Goal: Navigation & Orientation: Understand site structure

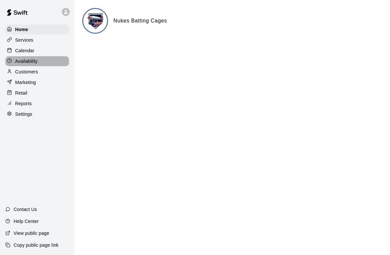
click at [27, 56] on div "Availability" at bounding box center [37, 61] width 64 height 10
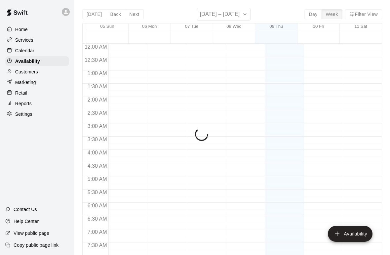
scroll to position [404, 0]
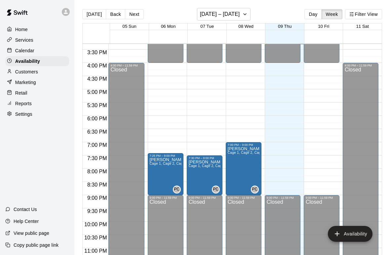
click at [19, 51] on p "Calendar" at bounding box center [24, 50] width 19 height 7
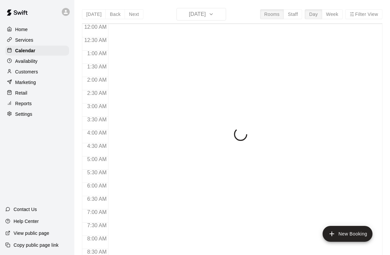
scroll to position [397, 0]
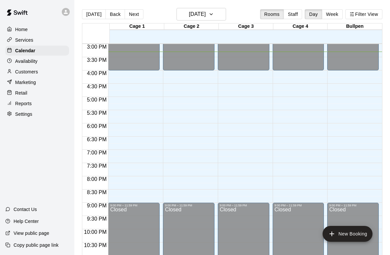
click at [20, 64] on p "Availability" at bounding box center [26, 61] width 22 height 7
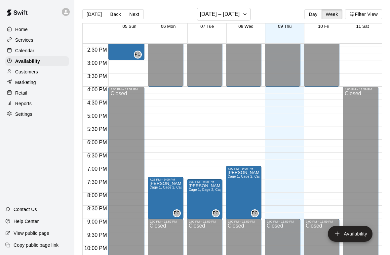
scroll to position [379, 0]
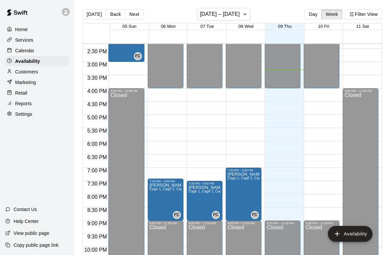
click at [48, 72] on div "Customers" at bounding box center [37, 72] width 64 height 10
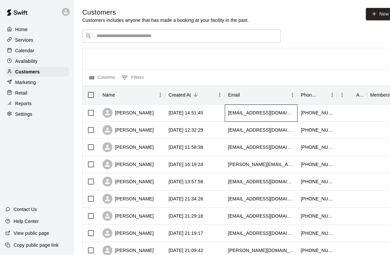
click at [255, 118] on div "[EMAIL_ADDRESS][DOMAIN_NAME]" at bounding box center [261, 112] width 73 height 17
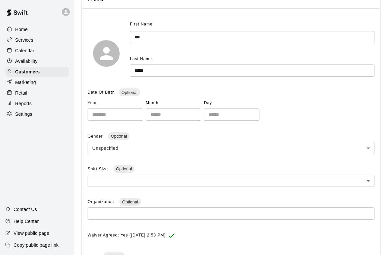
scroll to position [65, 0]
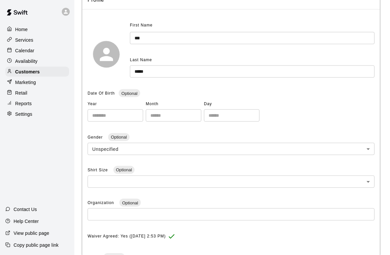
click at [57, 68] on div "Customers" at bounding box center [37, 72] width 64 height 10
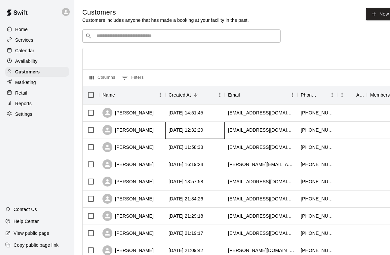
click at [208, 134] on div "[DATE] 12:32:29" at bounding box center [194, 130] width 59 height 17
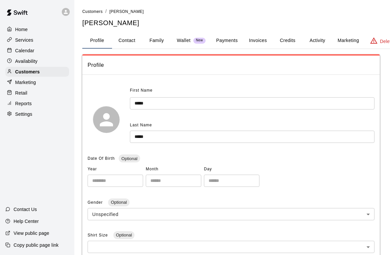
click at [136, 38] on button "Contact" at bounding box center [127, 41] width 30 height 16
select select "**"
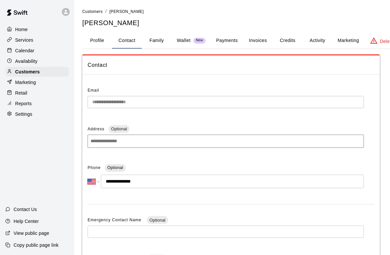
click at [161, 42] on button "Family" at bounding box center [157, 41] width 30 height 16
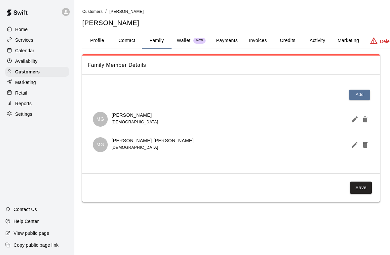
click at [188, 41] on p "Wallet" at bounding box center [184, 40] width 14 height 7
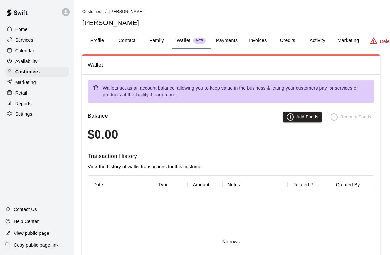
click at [231, 40] on button "Payments" at bounding box center [227, 41] width 32 height 16
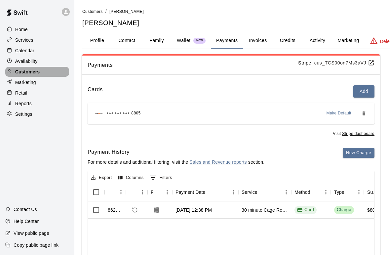
click at [52, 69] on div "Customers" at bounding box center [37, 72] width 64 height 10
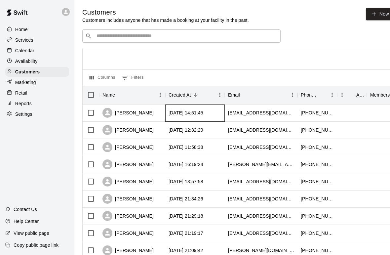
click at [187, 116] on div "[DATE] 14:51:45" at bounding box center [186, 112] width 35 height 7
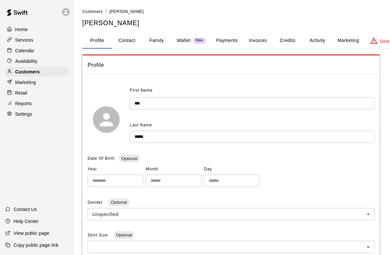
click at [230, 36] on button "Payments" at bounding box center [227, 41] width 32 height 16
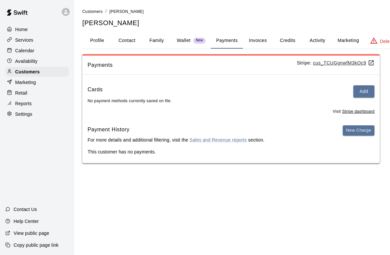
click at [58, 71] on div "Customers" at bounding box center [37, 72] width 64 height 10
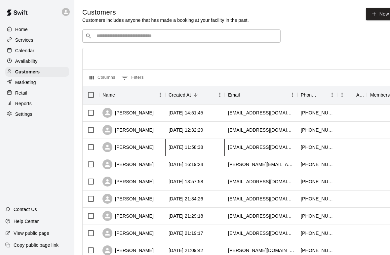
click at [220, 147] on div "[DATE] 11:58:38" at bounding box center [194, 147] width 59 height 17
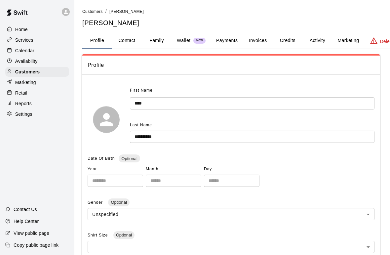
click at [232, 41] on button "Payments" at bounding box center [227, 41] width 32 height 16
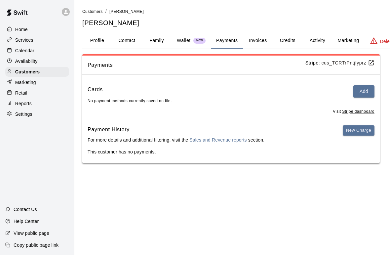
click at [60, 73] on div "Customers" at bounding box center [37, 72] width 64 height 10
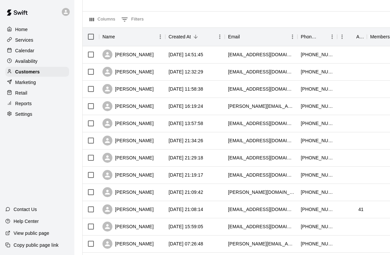
scroll to position [59, 0]
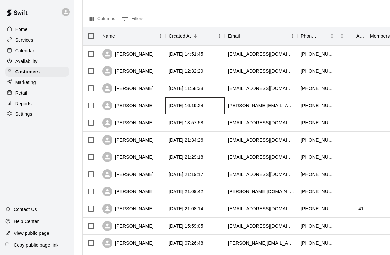
click at [196, 107] on div "[DATE] 16:19:24" at bounding box center [186, 105] width 35 height 7
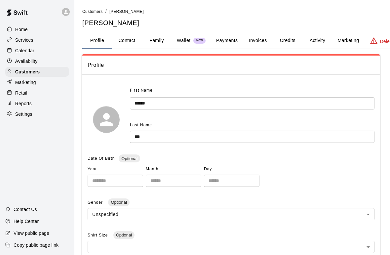
click at [231, 44] on button "Payments" at bounding box center [227, 41] width 32 height 16
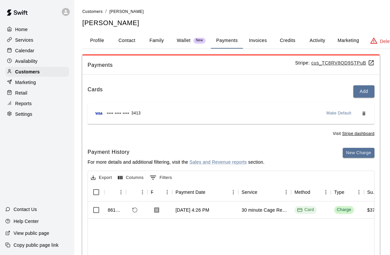
click at [55, 69] on div "Customers" at bounding box center [37, 72] width 64 height 10
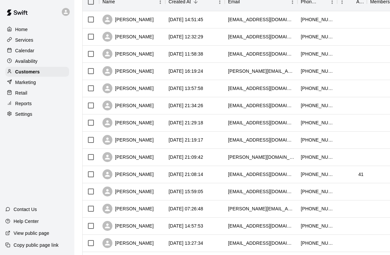
scroll to position [94, 0]
click at [203, 107] on div "[DATE] 21:34:26" at bounding box center [186, 105] width 35 height 7
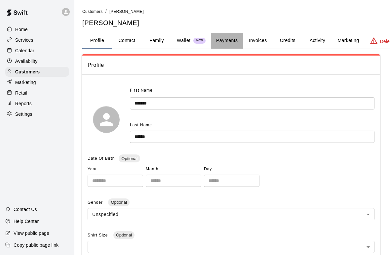
click at [231, 41] on button "Payments" at bounding box center [227, 41] width 32 height 16
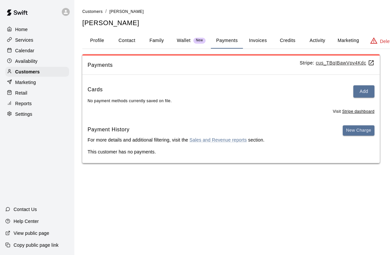
click at [96, 35] on button "Profile" at bounding box center [97, 41] width 30 height 16
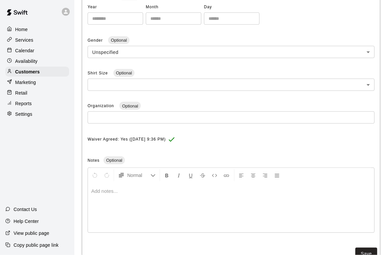
scroll to position [161, 0]
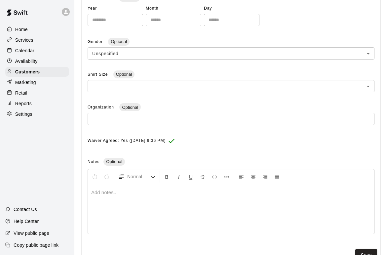
click at [60, 68] on div "Customers" at bounding box center [37, 72] width 64 height 10
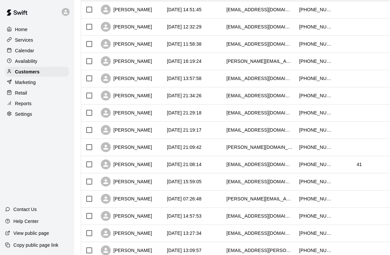
scroll to position [103, 2]
click at [159, 94] on div "[PERSON_NAME]" at bounding box center [130, 95] width 66 height 17
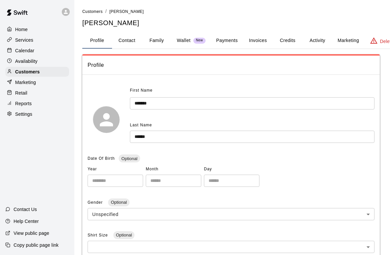
click at [229, 39] on button "Payments" at bounding box center [227, 41] width 32 height 16
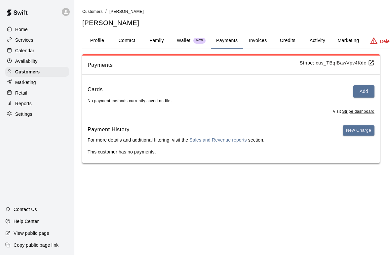
click at [51, 71] on div "Customers" at bounding box center [37, 72] width 64 height 10
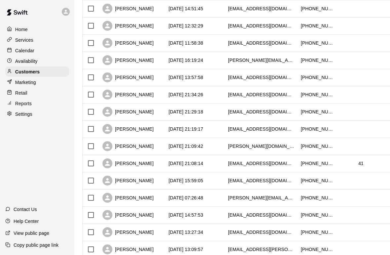
scroll to position [104, 0]
click at [199, 114] on div "[DATE] 21:29:18" at bounding box center [186, 111] width 35 height 7
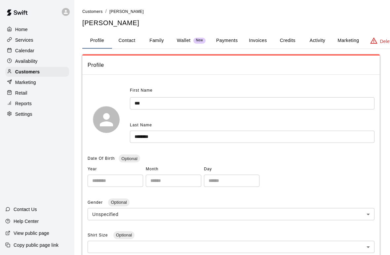
click at [233, 43] on button "Payments" at bounding box center [227, 41] width 32 height 16
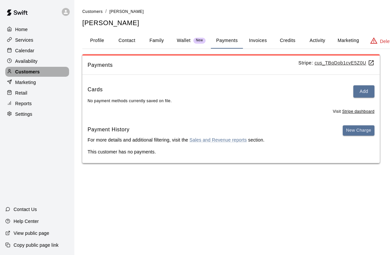
click at [19, 71] on p "Customers" at bounding box center [27, 71] width 24 height 7
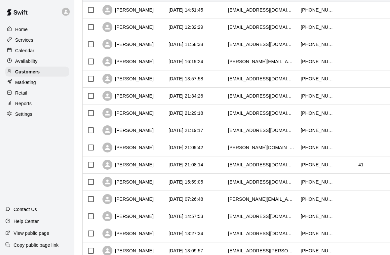
scroll to position [106, 0]
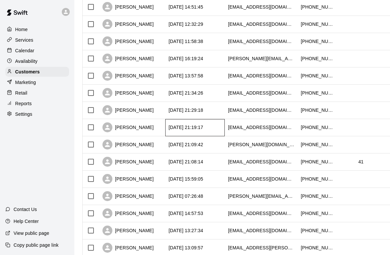
click at [203, 128] on div "[DATE] 21:19:17" at bounding box center [186, 127] width 35 height 7
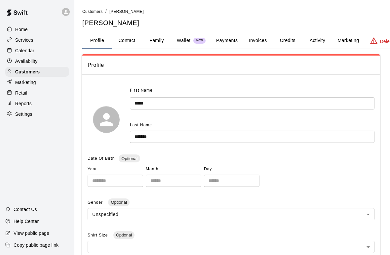
click at [233, 37] on button "Payments" at bounding box center [227, 41] width 32 height 16
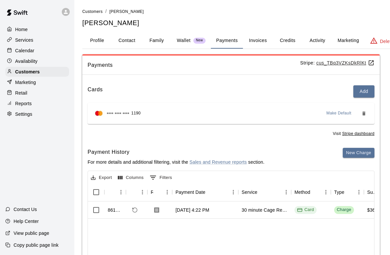
click at [24, 73] on p "Customers" at bounding box center [27, 71] width 24 height 7
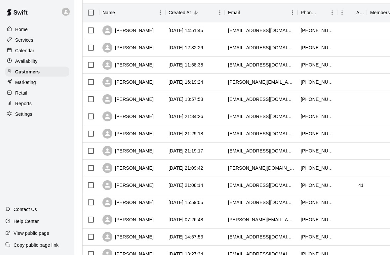
scroll to position [82, 0]
click at [137, 166] on div "[PERSON_NAME]" at bounding box center [127, 168] width 51 height 10
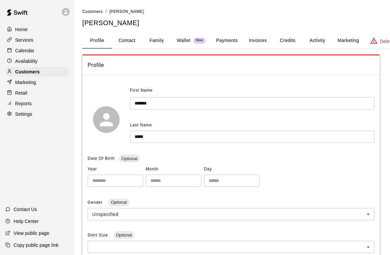
click at [227, 39] on button "Payments" at bounding box center [227, 41] width 32 height 16
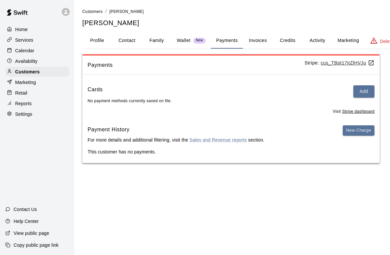
click at [22, 72] on p "Customers" at bounding box center [27, 71] width 24 height 7
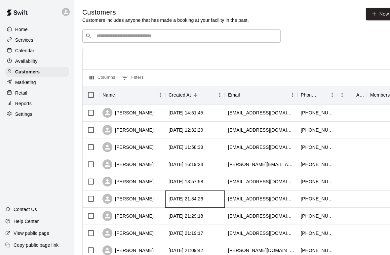
click at [194, 201] on div "[DATE] 21:34:26" at bounding box center [186, 198] width 35 height 7
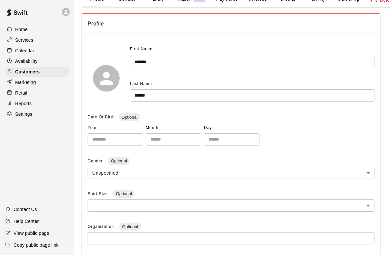
scroll to position [41, 0]
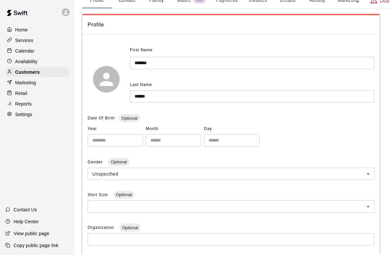
click at [55, 74] on div "Customers" at bounding box center [37, 72] width 64 height 10
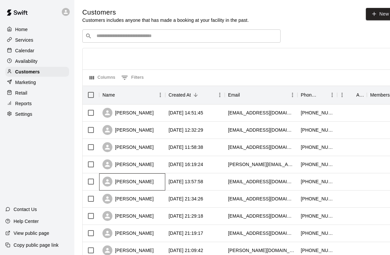
click at [163, 178] on div "[PERSON_NAME]" at bounding box center [132, 181] width 66 height 17
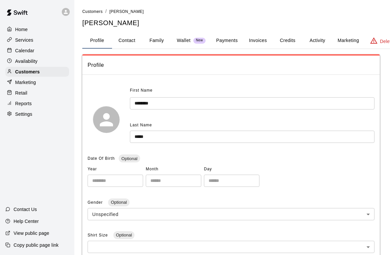
click at [50, 66] on div "Availability" at bounding box center [37, 61] width 64 height 10
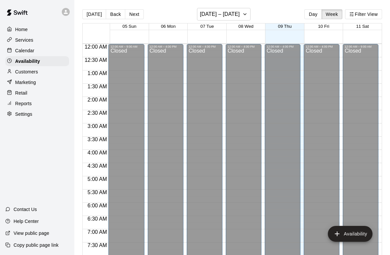
scroll to position [405, 0]
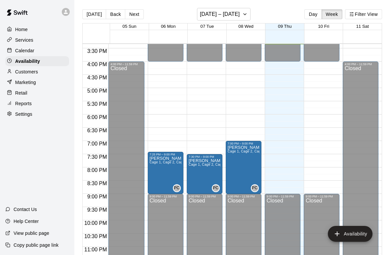
click at [42, 68] on div "Customers" at bounding box center [37, 72] width 64 height 10
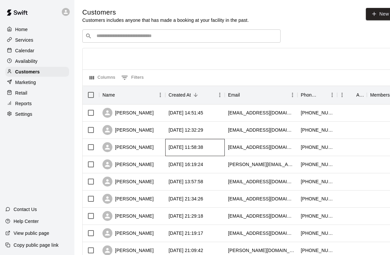
click at [199, 148] on div "[DATE] 11:58:38" at bounding box center [186, 147] width 35 height 7
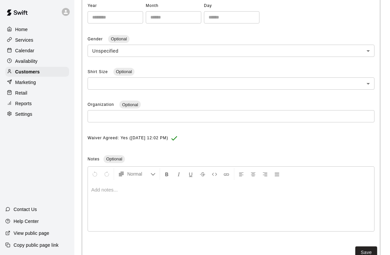
scroll to position [182, 0]
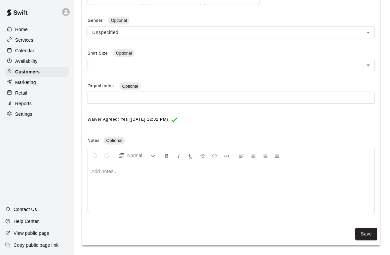
click at [59, 71] on div "Customers" at bounding box center [37, 72] width 64 height 10
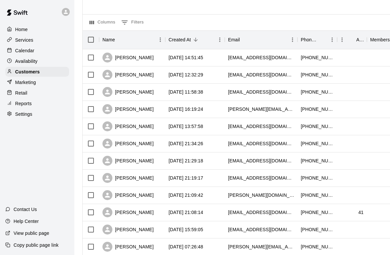
scroll to position [56, 0]
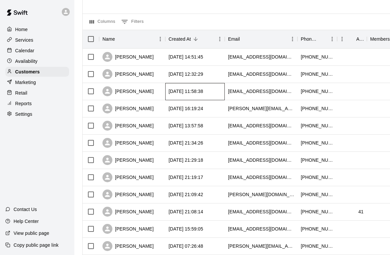
click at [194, 89] on div "[DATE] 11:58:38" at bounding box center [186, 91] width 35 height 7
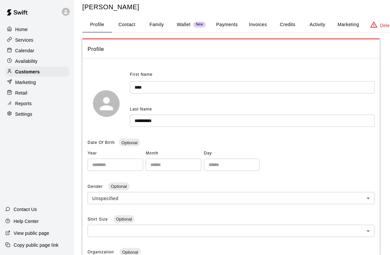
scroll to position [16, 0]
click at [60, 71] on div "Customers" at bounding box center [37, 72] width 64 height 10
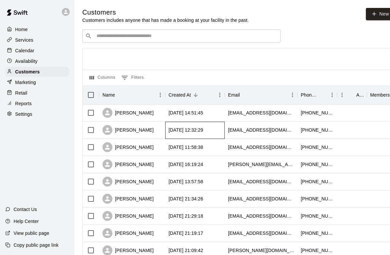
click at [203, 129] on div "[DATE] 12:32:29" at bounding box center [186, 130] width 35 height 7
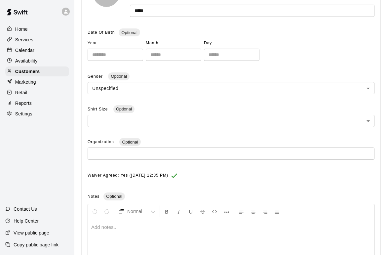
click at [62, 69] on div "Customers" at bounding box center [37, 72] width 64 height 10
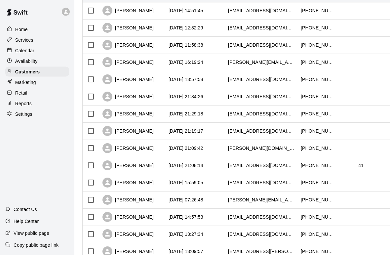
scroll to position [116, 0]
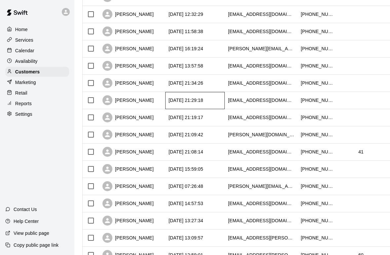
click at [192, 103] on div "[DATE] 21:29:18" at bounding box center [186, 100] width 35 height 7
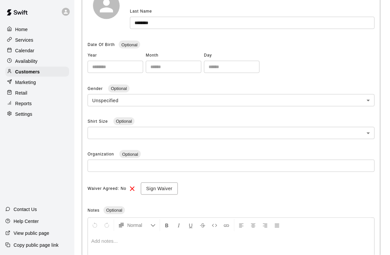
scroll to position [114, 0]
click at [61, 73] on div "Customers" at bounding box center [37, 72] width 64 height 10
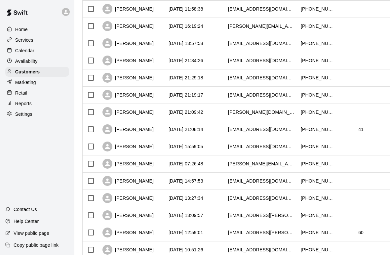
scroll to position [162, 0]
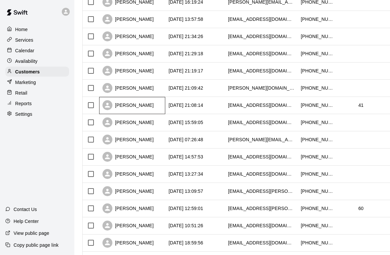
click at [159, 108] on div "[PERSON_NAME]" at bounding box center [132, 105] width 66 height 17
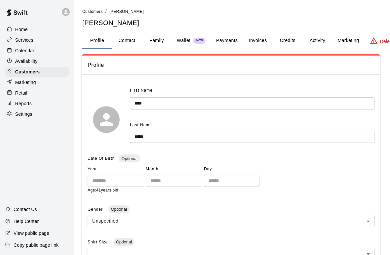
click at [232, 38] on button "Payments" at bounding box center [227, 41] width 32 height 16
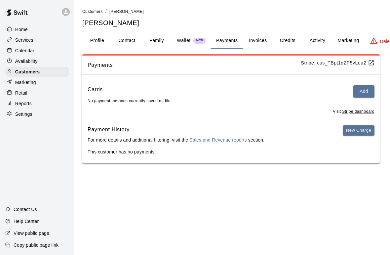
click at [62, 72] on div "Customers" at bounding box center [37, 72] width 64 height 10
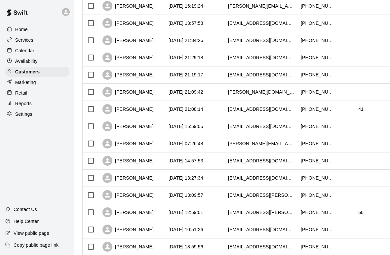
scroll to position [167, 0]
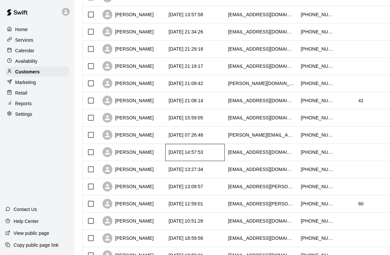
click at [187, 150] on div "[DATE] 14:57:53" at bounding box center [186, 152] width 35 height 7
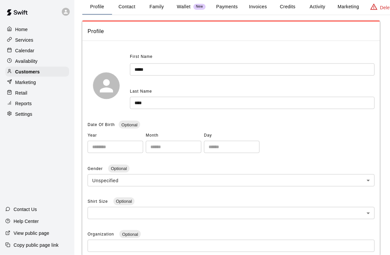
scroll to position [34, 0]
click at [228, 7] on button "Payments" at bounding box center [227, 6] width 32 height 16
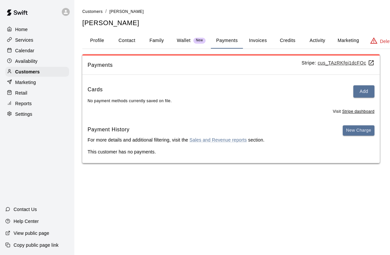
click at [57, 76] on div "Customers" at bounding box center [37, 72] width 64 height 10
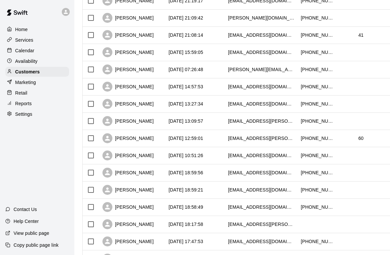
scroll to position [234, 0]
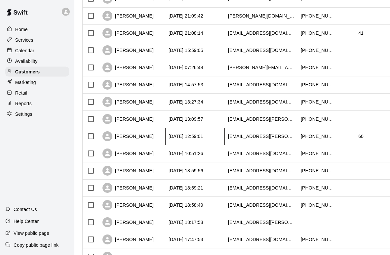
click at [203, 137] on div "[DATE] 12:59:01" at bounding box center [186, 136] width 35 height 7
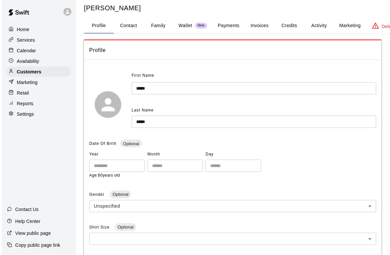
scroll to position [15, 0]
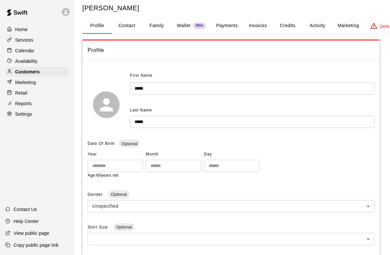
click at [240, 18] on button "Payments" at bounding box center [227, 26] width 32 height 16
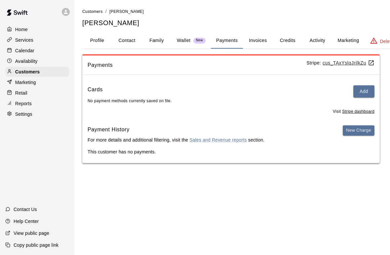
click at [46, 73] on div "Customers" at bounding box center [37, 72] width 64 height 10
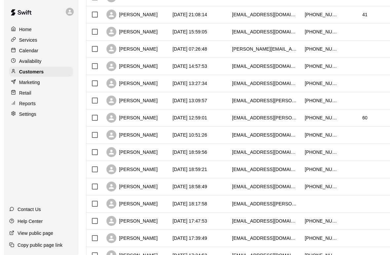
scroll to position [254, 0]
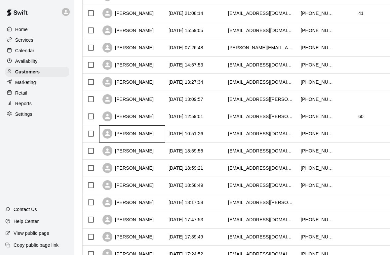
click at [149, 133] on div "[PERSON_NAME]" at bounding box center [132, 133] width 66 height 17
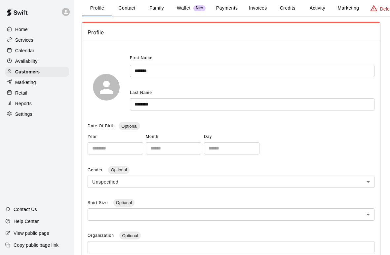
scroll to position [32, 0]
click at [226, 10] on button "Payments" at bounding box center [227, 9] width 32 height 16
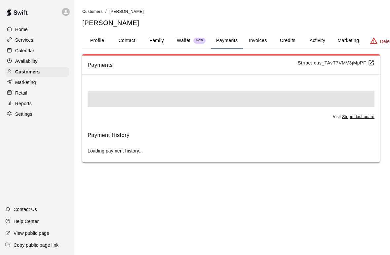
scroll to position [0, 0]
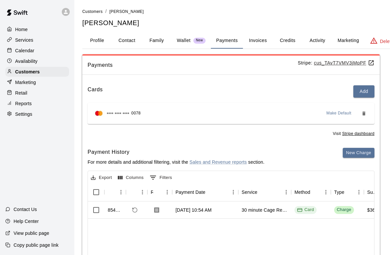
click at [53, 73] on div "Customers" at bounding box center [37, 72] width 64 height 10
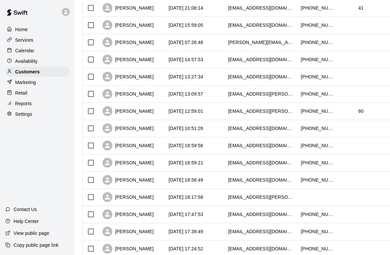
scroll to position [261, 0]
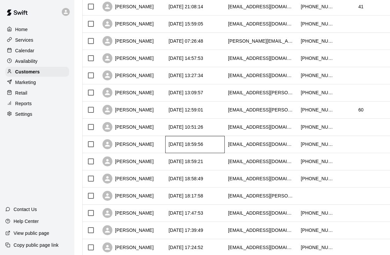
click at [188, 143] on div "[DATE] 18:59:56" at bounding box center [186, 144] width 35 height 7
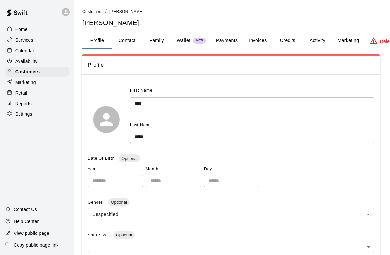
click at [228, 43] on button "Payments" at bounding box center [227, 41] width 32 height 16
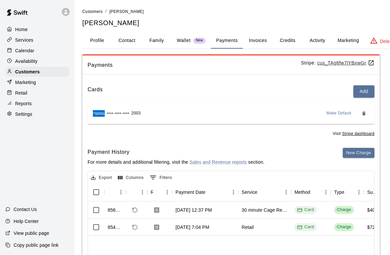
click at [48, 69] on div "Customers" at bounding box center [37, 72] width 64 height 10
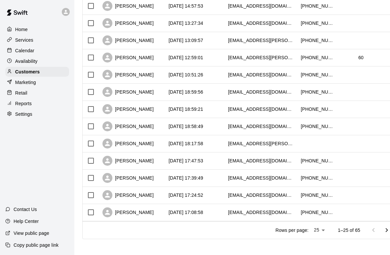
scroll to position [314, 0]
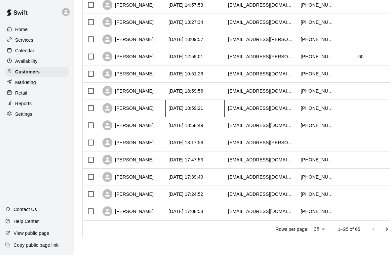
click at [183, 109] on div "[DATE] 18:59:21" at bounding box center [186, 108] width 35 height 7
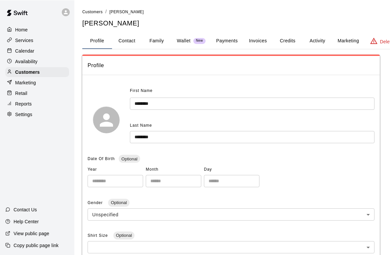
scroll to position [0, 0]
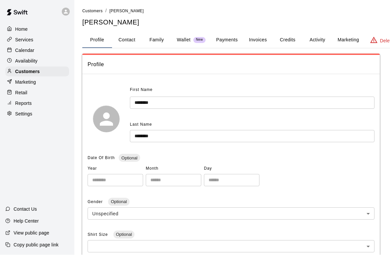
click at [230, 37] on button "Payments" at bounding box center [227, 40] width 32 height 16
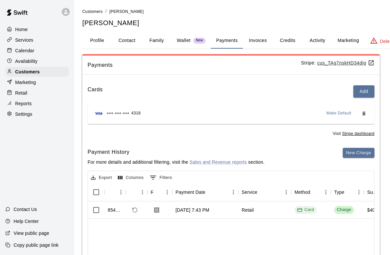
click at [64, 69] on div "Customers" at bounding box center [37, 72] width 64 height 10
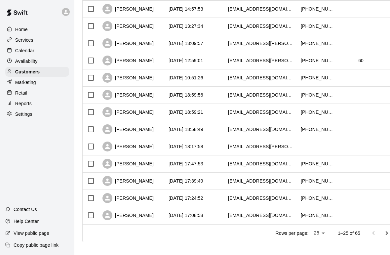
scroll to position [315, 0]
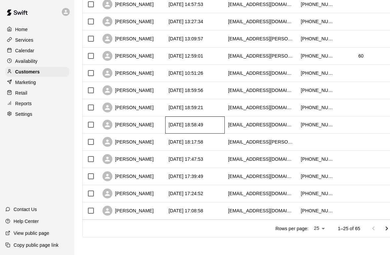
click at [166, 126] on div "[DATE] 18:58:49" at bounding box center [194, 124] width 59 height 17
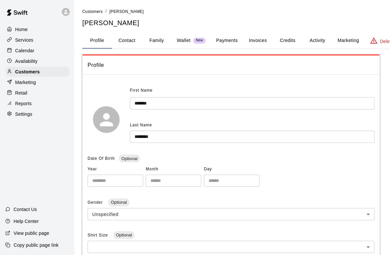
click at [234, 42] on button "Payments" at bounding box center [227, 41] width 32 height 16
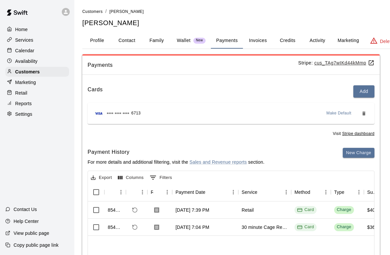
click at [54, 70] on div "Customers" at bounding box center [37, 72] width 64 height 10
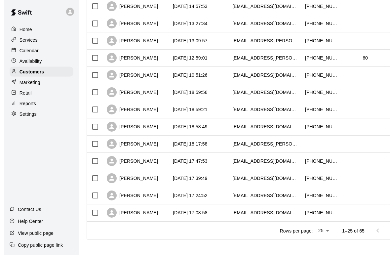
scroll to position [316, 0]
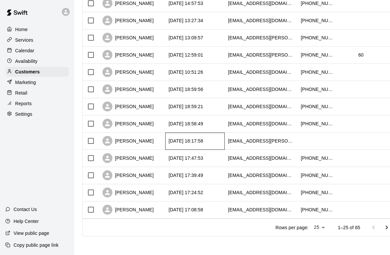
click at [201, 145] on div "[DATE] 18:17:58" at bounding box center [194, 141] width 59 height 17
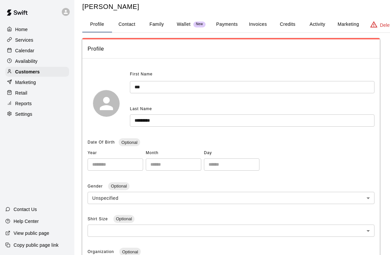
scroll to position [3, 0]
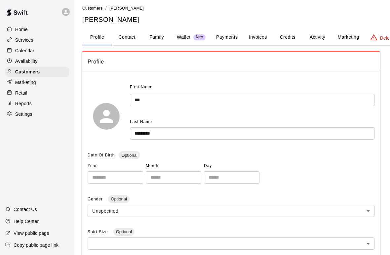
click at [231, 39] on button "Payments" at bounding box center [227, 37] width 32 height 16
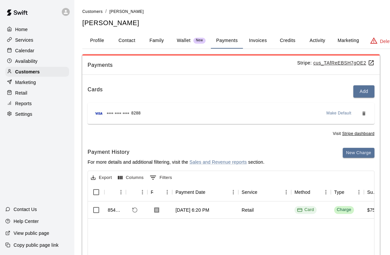
click at [38, 69] on p "Customers" at bounding box center [27, 71] width 24 height 7
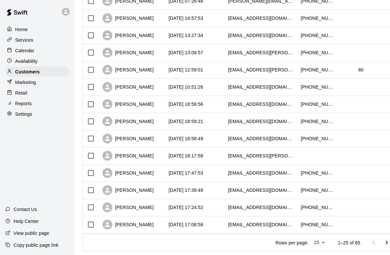
scroll to position [301, 0]
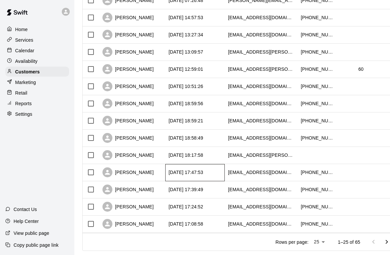
click at [184, 173] on div "[DATE] 17:47:53" at bounding box center [186, 172] width 35 height 7
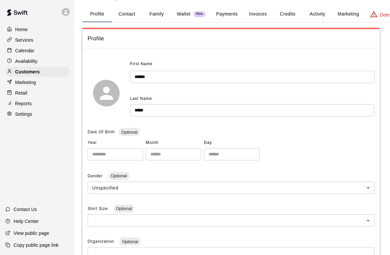
scroll to position [25, 0]
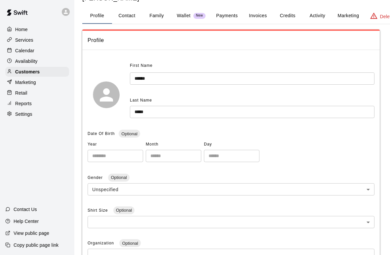
click at [224, 17] on button "Payments" at bounding box center [227, 16] width 32 height 16
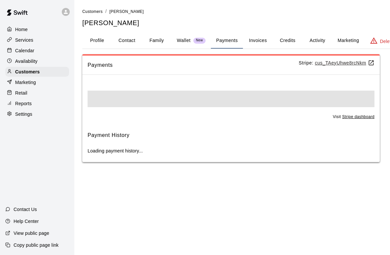
scroll to position [0, 0]
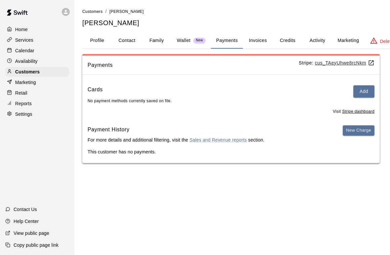
click at [51, 74] on div "Customers" at bounding box center [37, 72] width 64 height 10
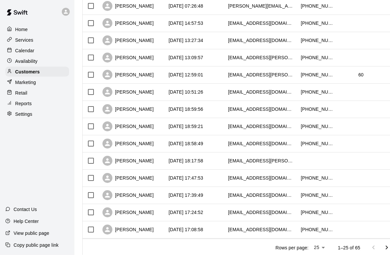
scroll to position [296, 0]
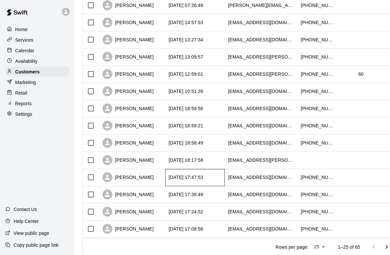
click at [186, 181] on div "[DATE] 17:47:53" at bounding box center [186, 177] width 35 height 7
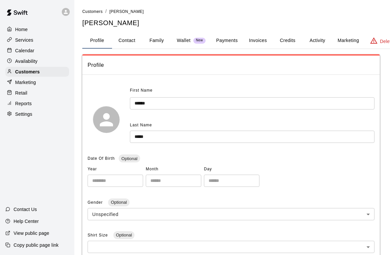
click at [228, 42] on button "Payments" at bounding box center [227, 41] width 32 height 16
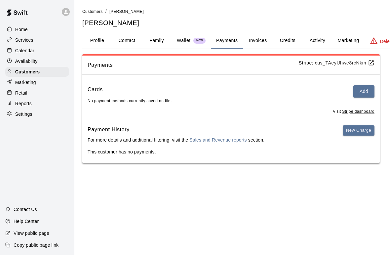
click at [54, 72] on div "Customers" at bounding box center [37, 72] width 64 height 10
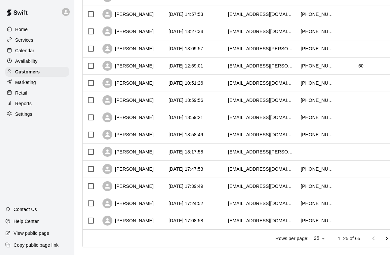
scroll to position [316, 0]
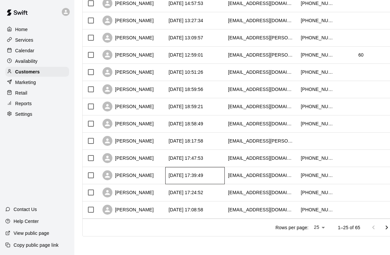
click at [184, 175] on div "[DATE] 17:39:49" at bounding box center [186, 175] width 35 height 7
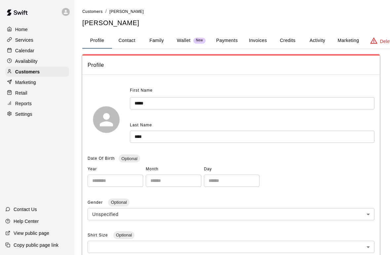
click at [225, 42] on button "Payments" at bounding box center [227, 41] width 32 height 16
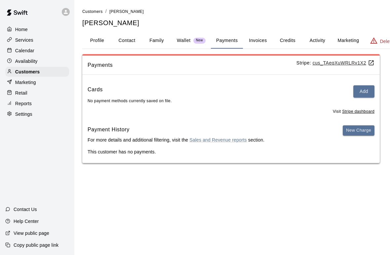
click at [50, 72] on div "Customers" at bounding box center [37, 72] width 64 height 10
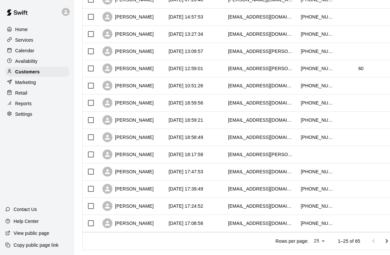
scroll to position [316, 0]
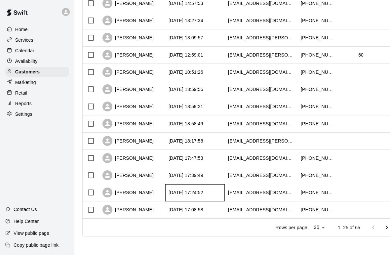
click at [184, 193] on div "[DATE] 17:24:52" at bounding box center [186, 192] width 35 height 7
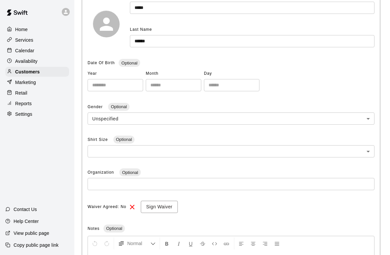
scroll to position [95, 0]
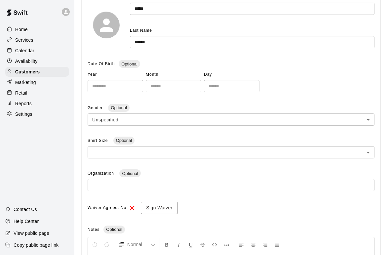
click at [59, 72] on div "Customers" at bounding box center [37, 72] width 64 height 10
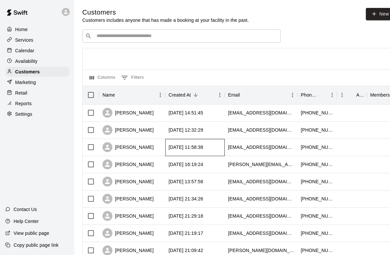
click at [194, 145] on div "[DATE] 11:58:38" at bounding box center [186, 147] width 35 height 7
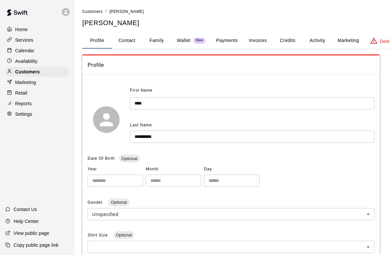
click at [56, 71] on div "Customers" at bounding box center [37, 72] width 64 height 10
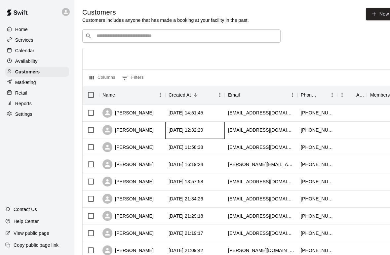
click at [203, 133] on div "[DATE] 12:32:29" at bounding box center [186, 130] width 35 height 7
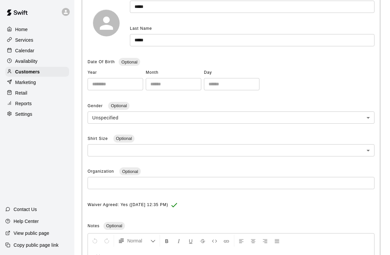
click at [59, 76] on div "Customers" at bounding box center [37, 72] width 64 height 10
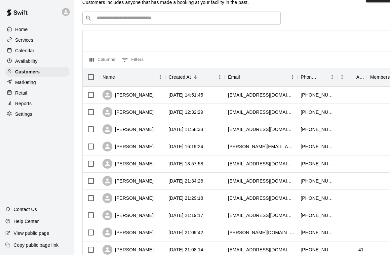
scroll to position [25, 0]
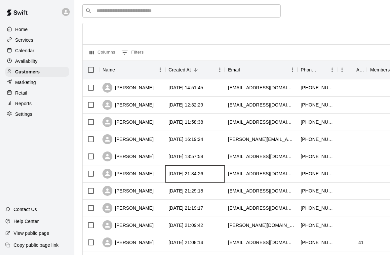
click at [202, 176] on div "[DATE] 21:34:26" at bounding box center [186, 173] width 35 height 7
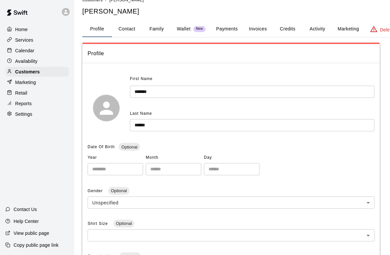
scroll to position [11, 0]
click at [59, 67] on div "Customers" at bounding box center [37, 72] width 64 height 10
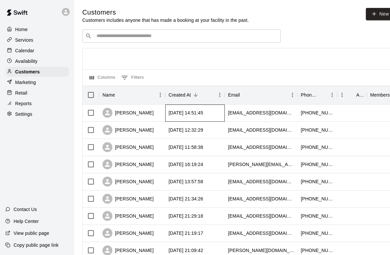
click at [203, 112] on div "[DATE] 14:51:45" at bounding box center [186, 112] width 35 height 7
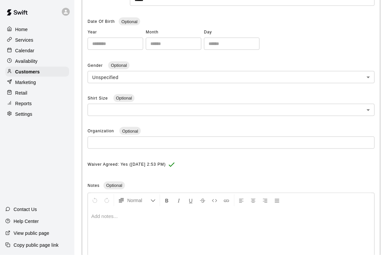
scroll to position [146, 0]
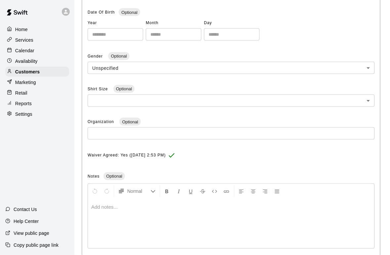
click at [57, 71] on div "Customers" at bounding box center [37, 72] width 64 height 10
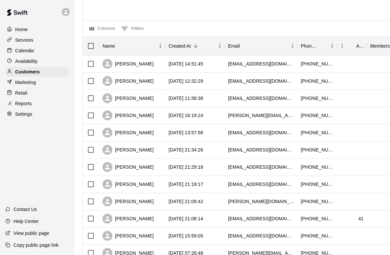
scroll to position [50, 0]
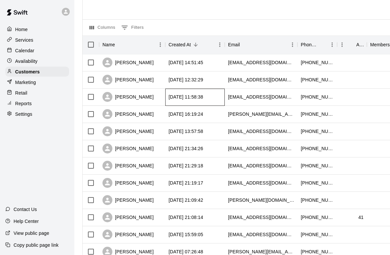
click at [202, 91] on div "[DATE] 11:58:38" at bounding box center [194, 97] width 59 height 17
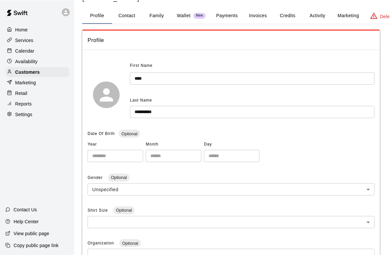
click at [60, 73] on div "Customers" at bounding box center [37, 72] width 64 height 10
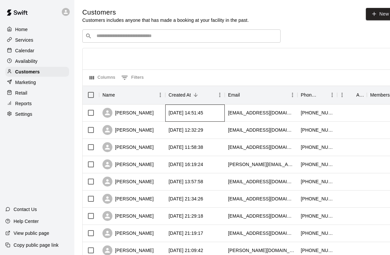
click at [224, 114] on div "[DATE] 14:51:45" at bounding box center [194, 112] width 59 height 17
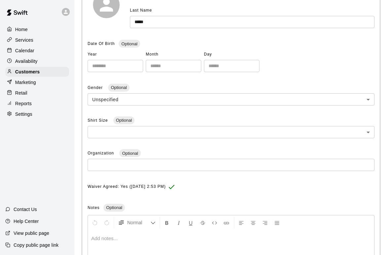
scroll to position [114, 0]
click at [58, 67] on div "Customers" at bounding box center [37, 72] width 64 height 10
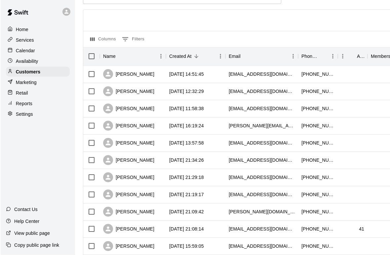
scroll to position [39, 0]
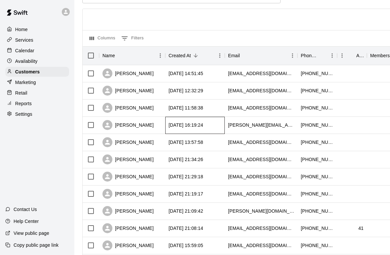
click at [203, 127] on div "[DATE] 16:19:24" at bounding box center [186, 125] width 35 height 7
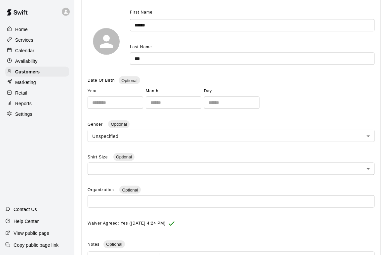
scroll to position [78, 0]
click at [61, 75] on div "Customers" at bounding box center [37, 72] width 64 height 10
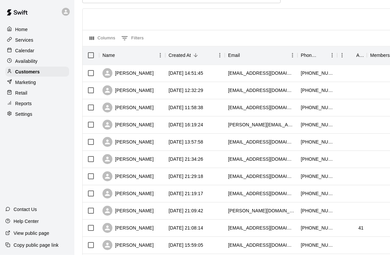
scroll to position [40, 0]
click at [187, 197] on div "[DATE] 21:19:17" at bounding box center [186, 193] width 35 height 7
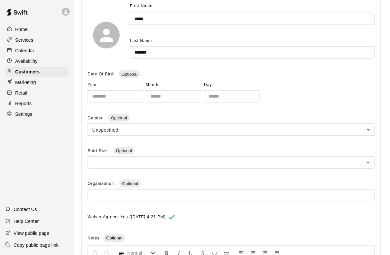
scroll to position [84, 0]
click at [60, 74] on div "Customers" at bounding box center [37, 72] width 64 height 10
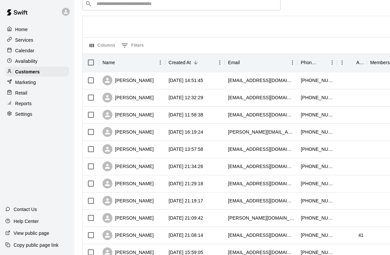
scroll to position [33, 0]
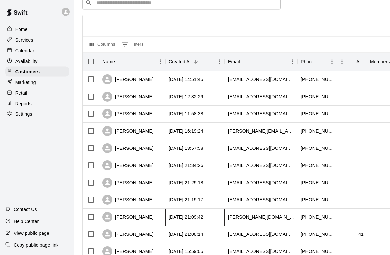
click at [181, 216] on div "[DATE] 21:09:42" at bounding box center [186, 217] width 35 height 7
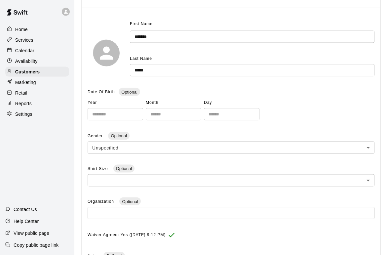
scroll to position [66, 0]
click at [59, 70] on div "Customers" at bounding box center [37, 72] width 64 height 10
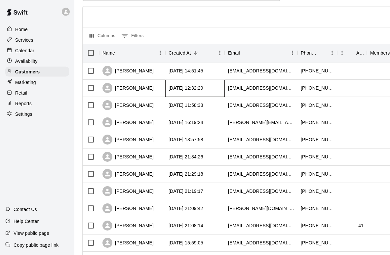
click at [176, 88] on div "[DATE] 12:32:29" at bounding box center [186, 88] width 35 height 7
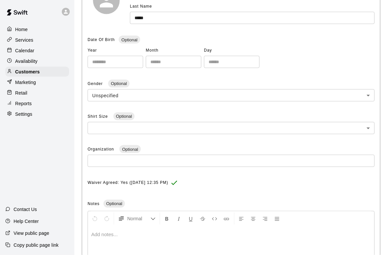
click at [57, 70] on div "Customers" at bounding box center [37, 72] width 64 height 10
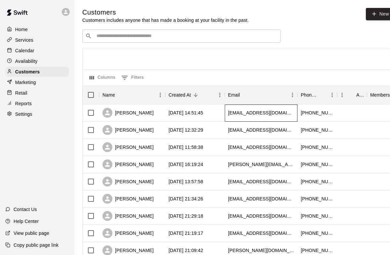
click at [243, 115] on div "[EMAIL_ADDRESS][DOMAIN_NAME]" at bounding box center [261, 112] width 66 height 7
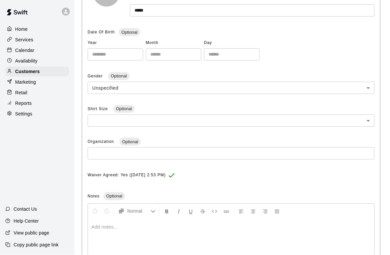
click at [53, 70] on div "Customers" at bounding box center [37, 72] width 64 height 10
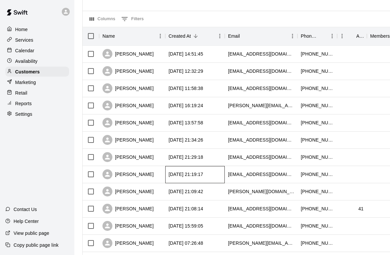
click at [203, 175] on div "[DATE] 21:19:17" at bounding box center [186, 174] width 35 height 7
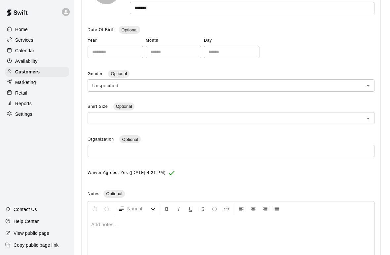
click at [54, 71] on div "Customers" at bounding box center [37, 72] width 64 height 10
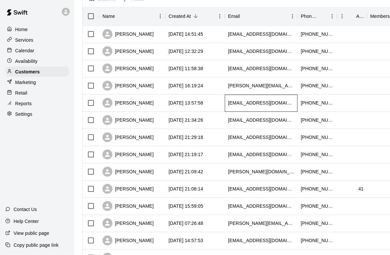
click at [261, 104] on div "[EMAIL_ADDRESS][DOMAIN_NAME]" at bounding box center [261, 103] width 66 height 7
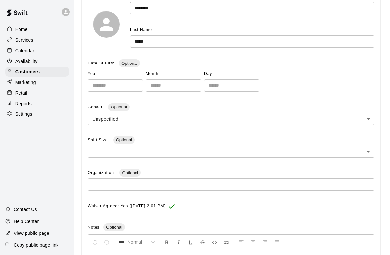
click at [62, 72] on div "Customers" at bounding box center [37, 72] width 64 height 10
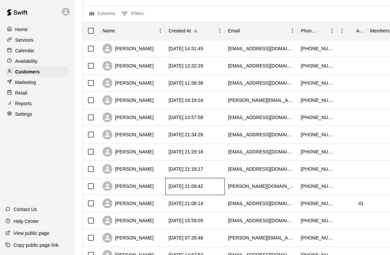
click at [203, 188] on div "[DATE] 21:09:42" at bounding box center [186, 186] width 35 height 7
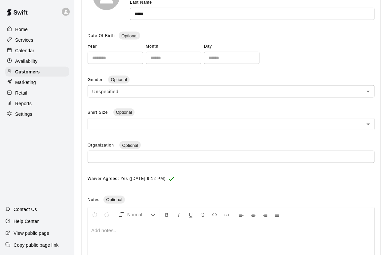
click at [55, 71] on div "Customers" at bounding box center [37, 72] width 64 height 10
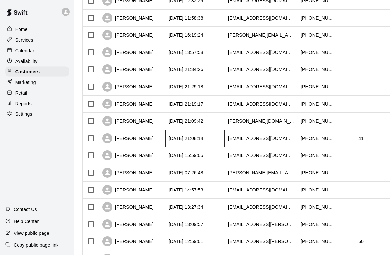
click at [207, 142] on div "[DATE] 21:08:14" at bounding box center [194, 138] width 59 height 17
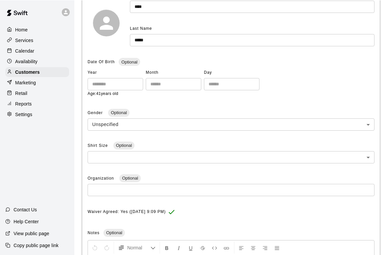
click at [55, 74] on div "Customers" at bounding box center [37, 72] width 64 height 10
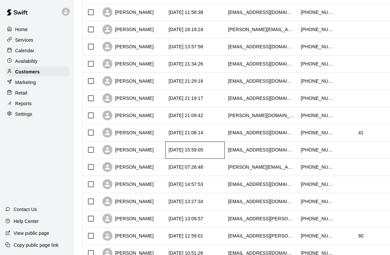
click at [195, 152] on div "[DATE] 15:59:05" at bounding box center [186, 150] width 35 height 7
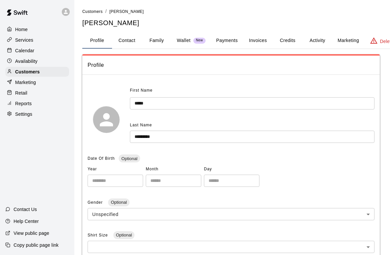
click at [60, 76] on div "Customers" at bounding box center [37, 72] width 64 height 10
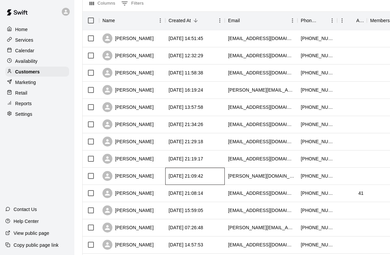
click at [221, 184] on div "[DATE] 21:09:42" at bounding box center [194, 176] width 59 height 17
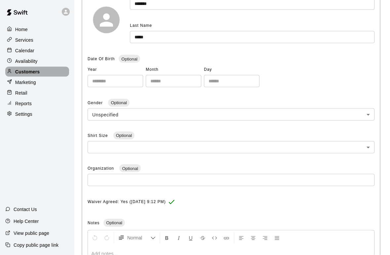
click at [59, 73] on div "Customers" at bounding box center [37, 72] width 64 height 10
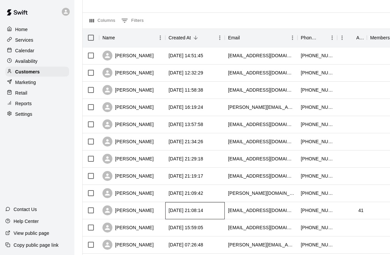
click at [203, 213] on div "[DATE] 21:08:14" at bounding box center [186, 210] width 35 height 7
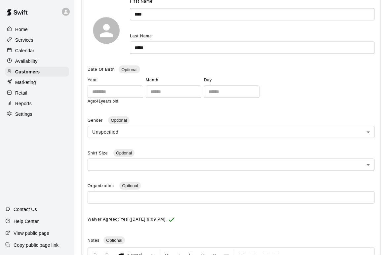
click at [48, 73] on div "Customers" at bounding box center [37, 72] width 64 height 10
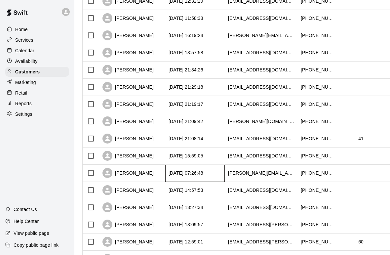
click at [221, 176] on div "[DATE] 07:26:48" at bounding box center [194, 173] width 59 height 17
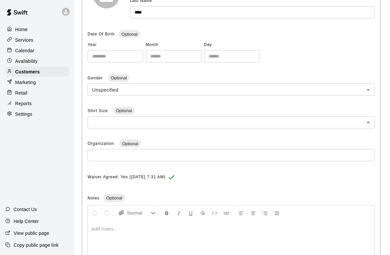
click at [58, 71] on div "Customers" at bounding box center [37, 72] width 64 height 10
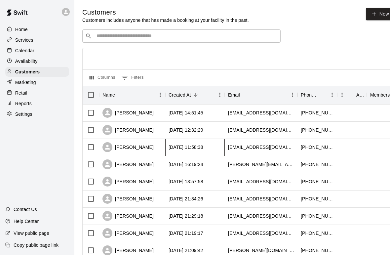
click at [217, 148] on div "[DATE] 11:58:38" at bounding box center [194, 147] width 59 height 17
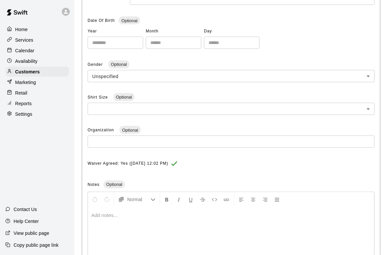
click at [63, 66] on div "Availability" at bounding box center [37, 61] width 64 height 10
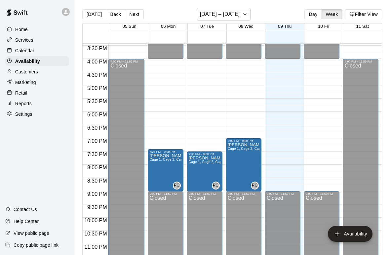
click at [42, 73] on div "Customers" at bounding box center [37, 72] width 64 height 10
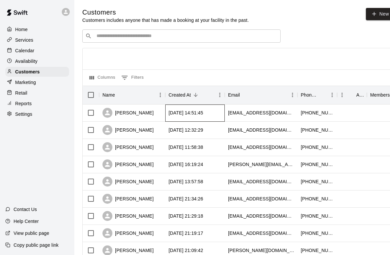
click at [221, 112] on div "[DATE] 14:51:45" at bounding box center [194, 112] width 59 height 17
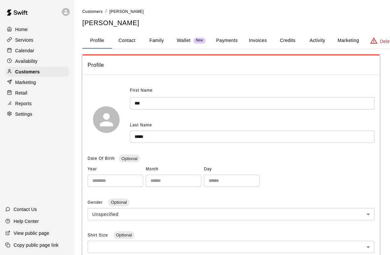
click at [233, 108] on input "***" at bounding box center [252, 103] width 245 height 12
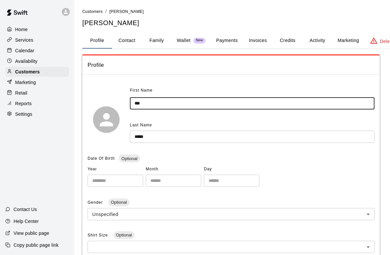
click at [274, 71] on div "Profile" at bounding box center [230, 65] width 297 height 19
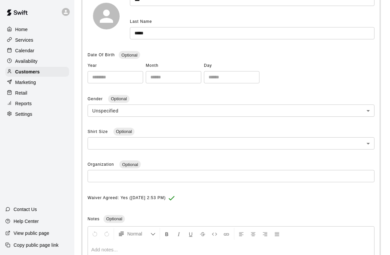
click at [58, 70] on div "Customers" at bounding box center [37, 72] width 64 height 10
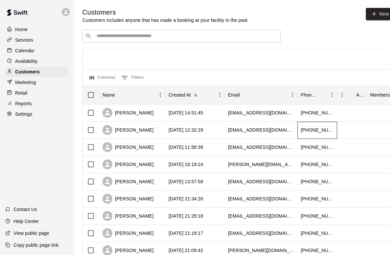
click at [331, 130] on div "[PHONE_NUMBER]" at bounding box center [317, 130] width 33 height 7
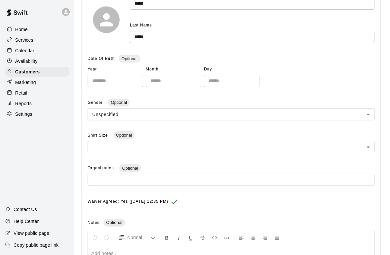
click at [28, 73] on p "Customers" at bounding box center [27, 71] width 24 height 7
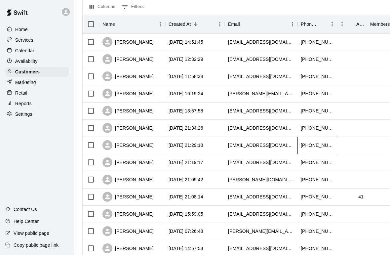
click at [328, 147] on div "[PHONE_NUMBER]" at bounding box center [317, 145] width 33 height 7
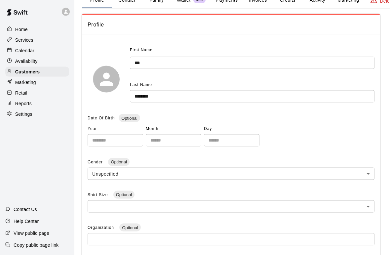
click at [26, 65] on div "Availability" at bounding box center [37, 61] width 64 height 10
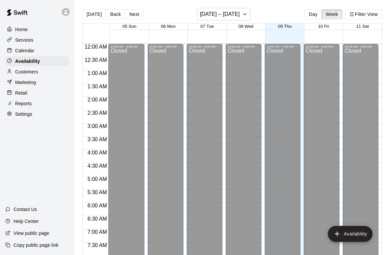
scroll to position [408, 0]
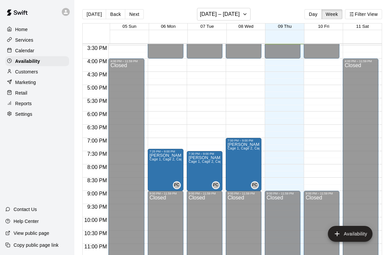
click at [22, 72] on p "Customers" at bounding box center [26, 71] width 23 height 7
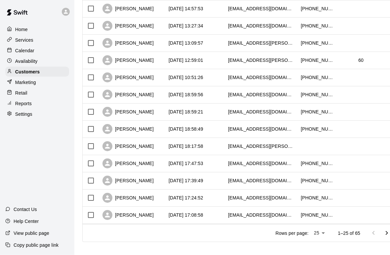
scroll to position [287, 0]
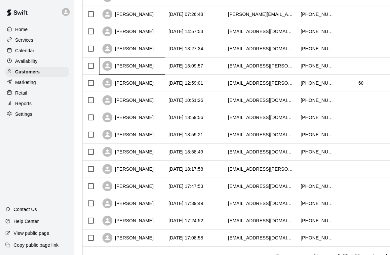
click at [113, 69] on div "[PERSON_NAME]" at bounding box center [127, 66] width 51 height 10
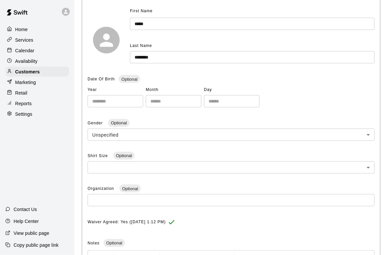
scroll to position [80, 0]
click at [47, 73] on div "Customers" at bounding box center [37, 72] width 64 height 10
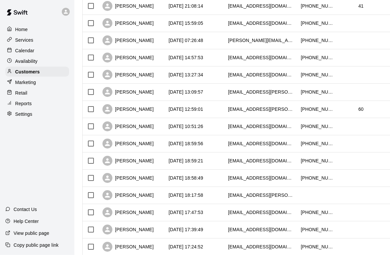
scroll to position [261, 0]
click at [105, 118] on div "[PERSON_NAME]" at bounding box center [132, 126] width 66 height 17
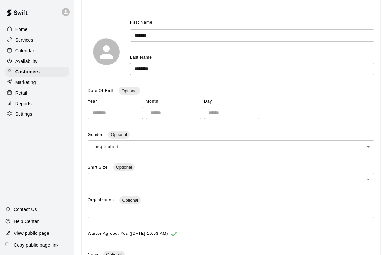
scroll to position [68, 0]
click at [20, 71] on p "Customers" at bounding box center [27, 71] width 24 height 7
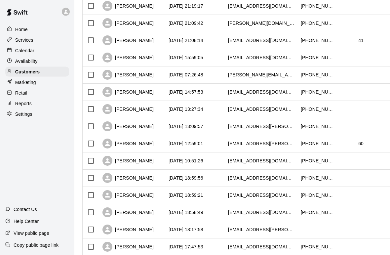
scroll to position [230, 0]
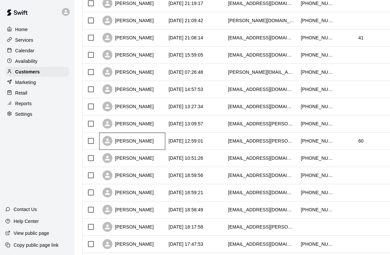
click at [117, 141] on div "[PERSON_NAME]" at bounding box center [127, 141] width 51 height 10
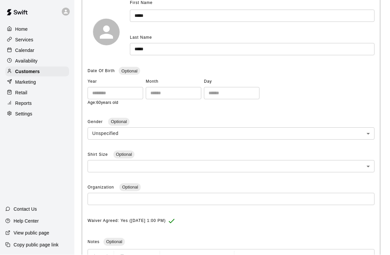
click at [35, 71] on p "Customers" at bounding box center [27, 71] width 24 height 7
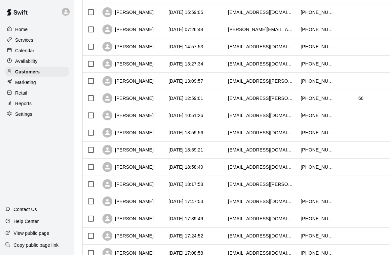
scroll to position [273, 0]
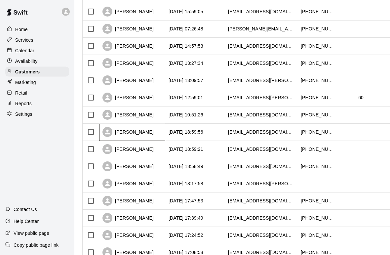
click at [116, 132] on div "[PERSON_NAME]" at bounding box center [127, 132] width 51 height 10
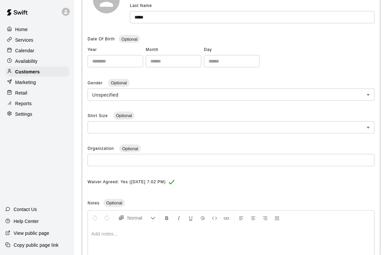
scroll to position [120, 0]
click at [41, 72] on div "Customers" at bounding box center [37, 72] width 64 height 10
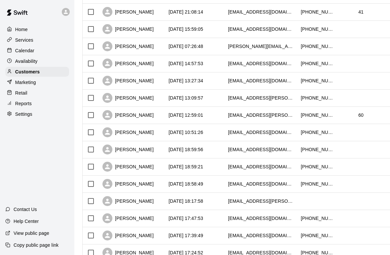
scroll to position [257, 0]
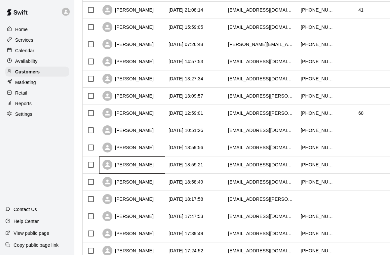
click at [120, 167] on div "[PERSON_NAME]" at bounding box center [127, 165] width 51 height 10
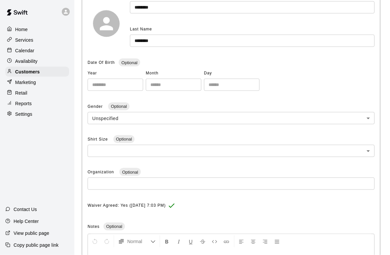
click at [39, 70] on p "Customers" at bounding box center [27, 71] width 24 height 7
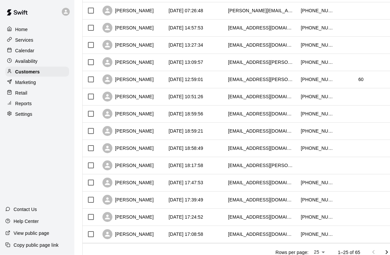
scroll to position [316, 0]
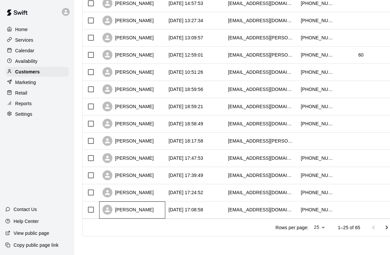
click at [122, 211] on div "[PERSON_NAME]" at bounding box center [127, 210] width 51 height 10
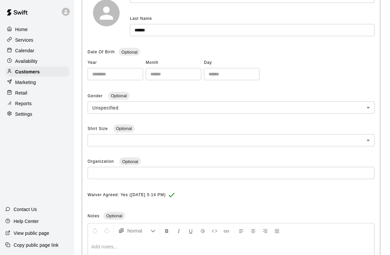
scroll to position [107, 0]
click at [50, 74] on div "Customers" at bounding box center [37, 72] width 64 height 10
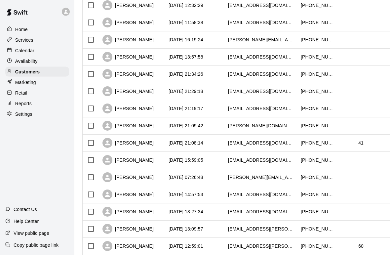
scroll to position [35, 0]
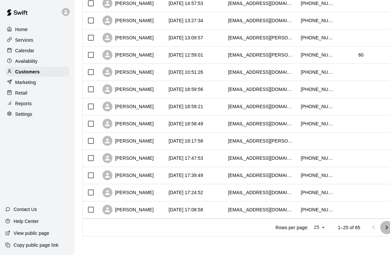
click at [389, 226] on icon "Go to next page" at bounding box center [387, 227] width 8 height 8
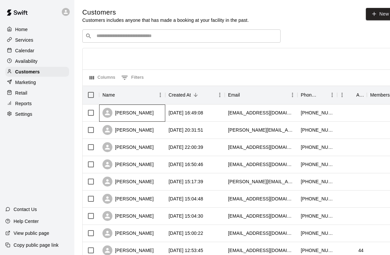
click at [121, 116] on div "[PERSON_NAME]" at bounding box center [127, 113] width 51 height 10
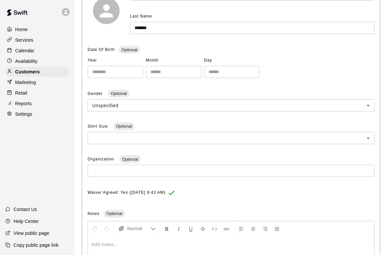
click at [50, 71] on div "Customers" at bounding box center [37, 72] width 64 height 10
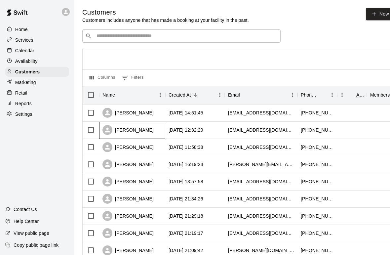
click at [119, 134] on div "[PERSON_NAME]" at bounding box center [127, 130] width 51 height 10
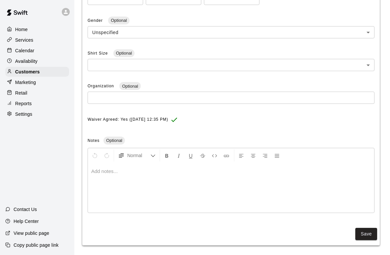
click at [47, 71] on div "Customers" at bounding box center [37, 72] width 64 height 10
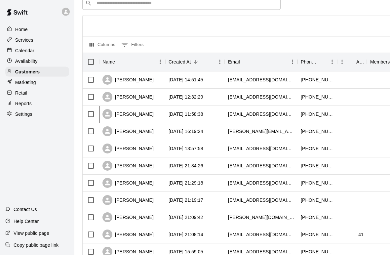
click at [119, 116] on div "[PERSON_NAME]" at bounding box center [127, 114] width 51 height 10
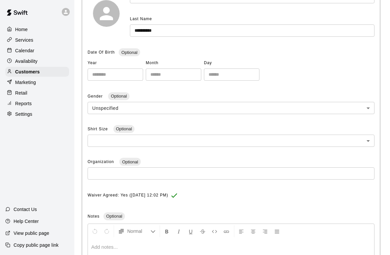
click at [50, 72] on div "Customers" at bounding box center [37, 72] width 64 height 10
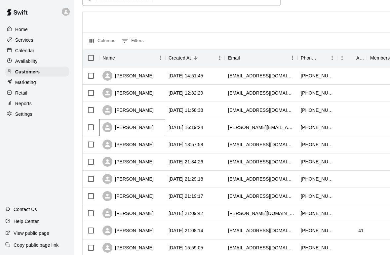
click at [117, 132] on div "[PERSON_NAME]" at bounding box center [127, 128] width 51 height 10
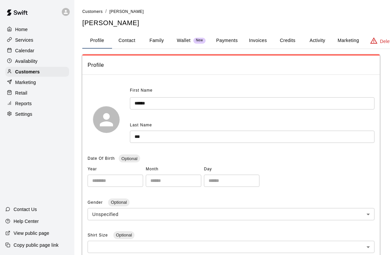
click at [42, 68] on div "Customers" at bounding box center [37, 72] width 64 height 10
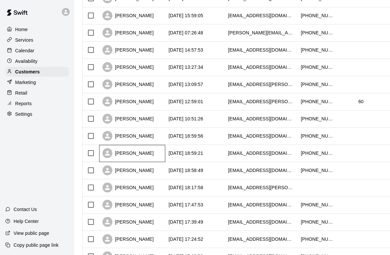
click at [119, 157] on div "[PERSON_NAME]" at bounding box center [127, 153] width 51 height 10
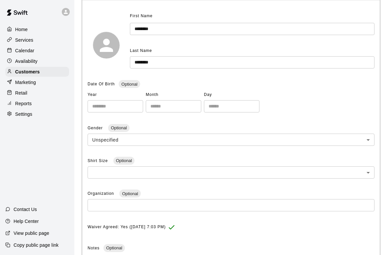
click at [46, 69] on div "Customers" at bounding box center [37, 72] width 64 height 10
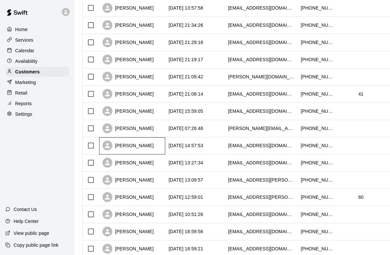
click at [115, 148] on div "[PERSON_NAME]" at bounding box center [127, 145] width 51 height 10
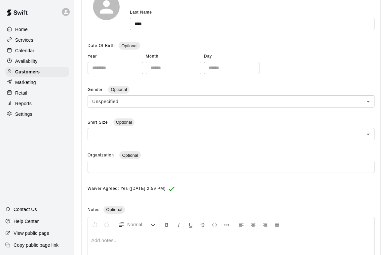
click at [49, 71] on div "Customers" at bounding box center [37, 72] width 64 height 10
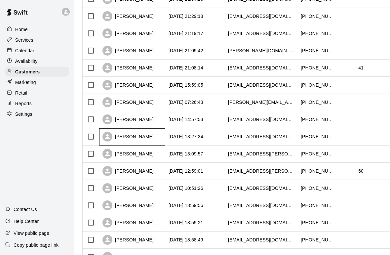
click at [119, 138] on div "[PERSON_NAME]" at bounding box center [127, 137] width 51 height 10
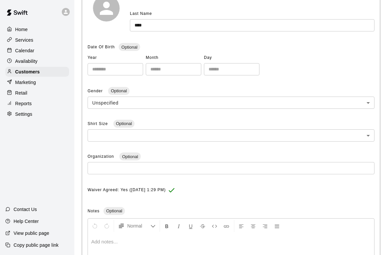
click at [38, 73] on p "Customers" at bounding box center [27, 71] width 24 height 7
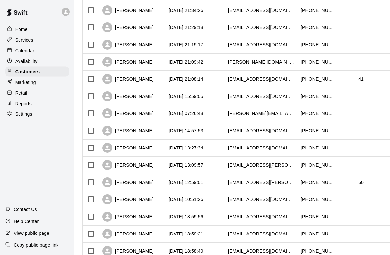
click at [122, 167] on div "[PERSON_NAME]" at bounding box center [127, 165] width 51 height 10
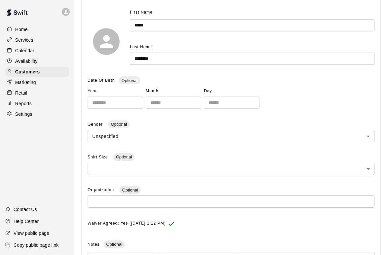
click at [42, 69] on div "Customers" at bounding box center [37, 72] width 64 height 10
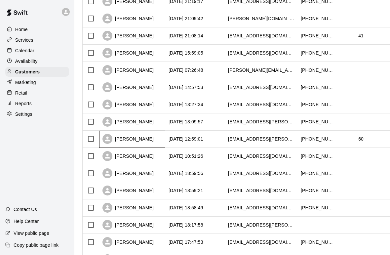
click at [125, 143] on div "[PERSON_NAME]" at bounding box center [127, 139] width 51 height 10
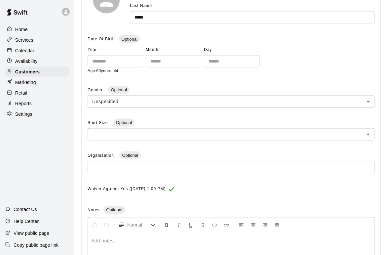
click at [44, 70] on div "Customers" at bounding box center [37, 72] width 64 height 10
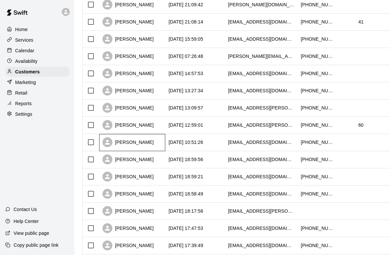
click at [122, 145] on div "[PERSON_NAME]" at bounding box center [127, 142] width 51 height 10
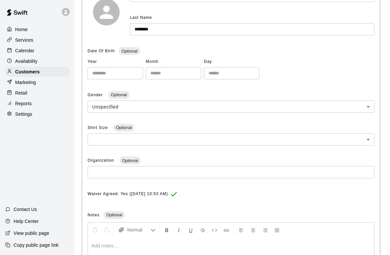
click at [41, 73] on div "Customers" at bounding box center [37, 72] width 64 height 10
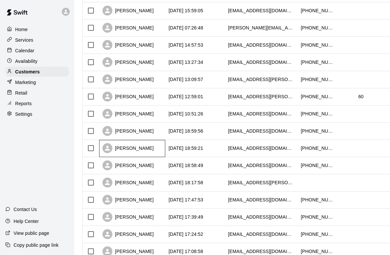
click at [117, 150] on div "[PERSON_NAME]" at bounding box center [127, 148] width 51 height 10
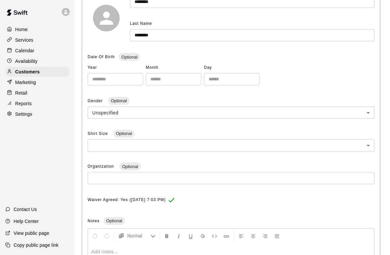
click at [50, 70] on div "Customers" at bounding box center [37, 72] width 64 height 10
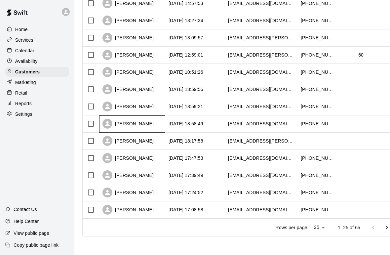
click at [119, 126] on div "[PERSON_NAME]" at bounding box center [127, 124] width 51 height 10
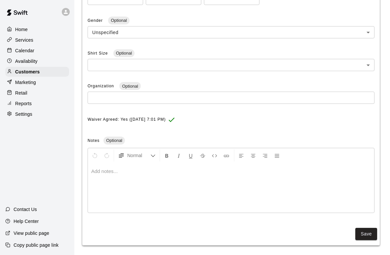
click at [42, 69] on div "Customers" at bounding box center [37, 72] width 64 height 10
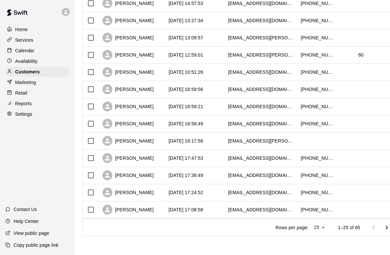
click at [387, 226] on icon "Go to next page" at bounding box center [387, 227] width 8 height 8
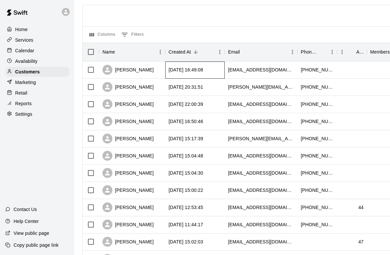
click at [200, 65] on div "[DATE] 16:49:08" at bounding box center [194, 69] width 59 height 17
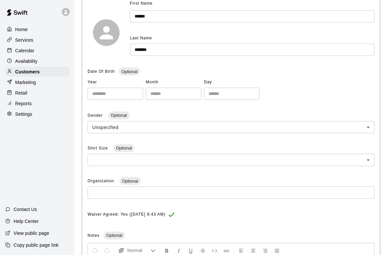
click at [58, 71] on div "Customers" at bounding box center [37, 72] width 64 height 10
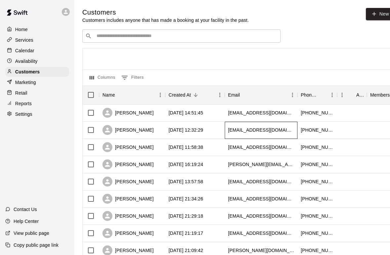
click at [231, 130] on div "[EMAIL_ADDRESS][DOMAIN_NAME]" at bounding box center [261, 130] width 66 height 7
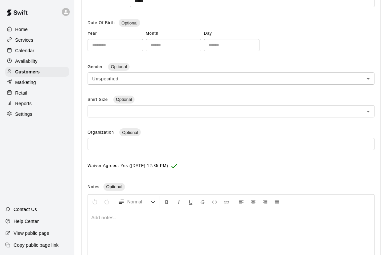
click at [57, 71] on div "Customers" at bounding box center [37, 72] width 64 height 10
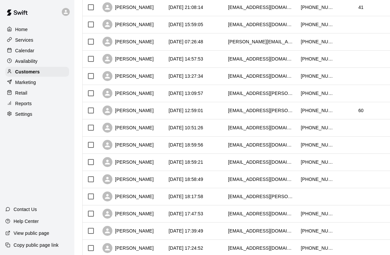
scroll to position [316, 0]
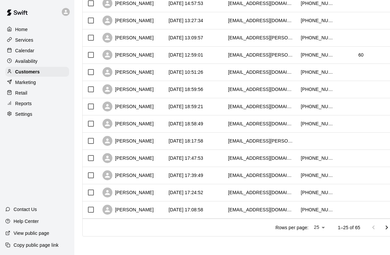
click at [380, 227] on button "Go to next page" at bounding box center [386, 227] width 13 height 13
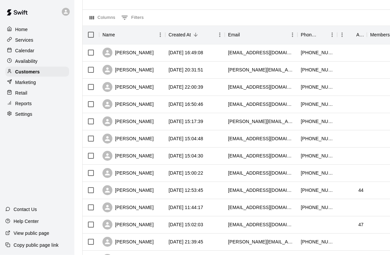
scroll to position [59, 0]
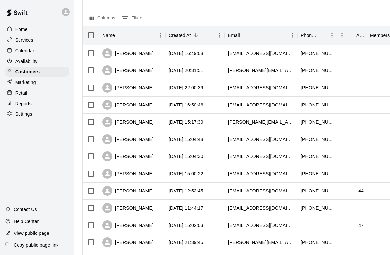
click at [142, 53] on div "[PERSON_NAME]" at bounding box center [127, 53] width 51 height 10
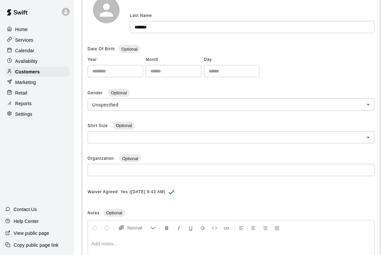
click at [61, 72] on div "Customers" at bounding box center [37, 72] width 64 height 10
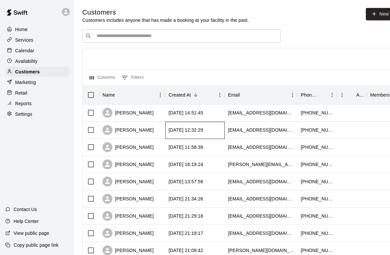
click at [175, 124] on div "[DATE] 12:32:29" at bounding box center [194, 130] width 59 height 17
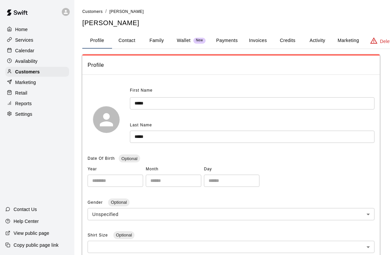
click at [58, 73] on div "Customers" at bounding box center [37, 72] width 64 height 10
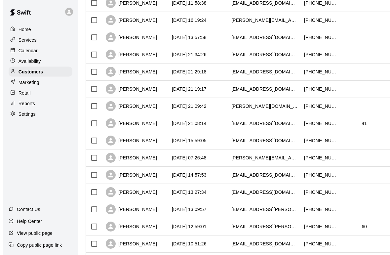
scroll to position [144, 0]
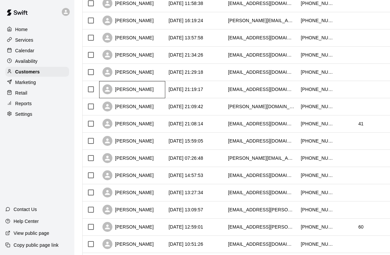
click at [153, 88] on div "[PERSON_NAME]" at bounding box center [132, 89] width 66 height 17
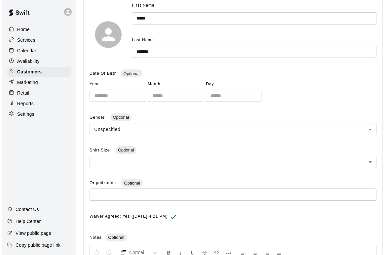
scroll to position [85, 0]
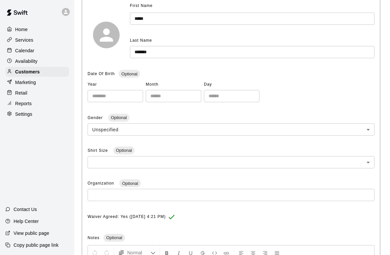
click at [67, 75] on div "Customers" at bounding box center [37, 72] width 64 height 10
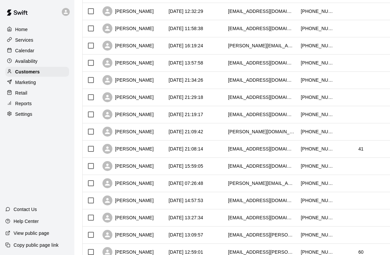
scroll to position [122, 0]
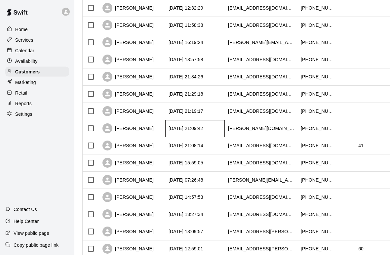
click at [167, 129] on div "[DATE] 21:09:42" at bounding box center [194, 128] width 59 height 17
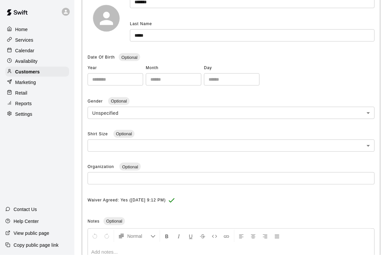
click at [58, 70] on div "Customers" at bounding box center [37, 72] width 64 height 10
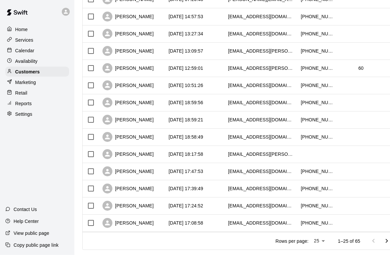
scroll to position [316, 0]
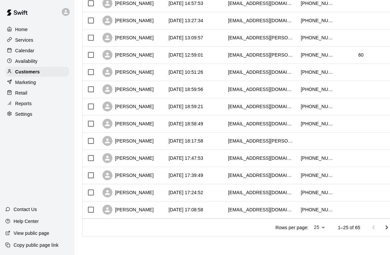
click at [388, 226] on icon "Go to next page" at bounding box center [387, 227] width 8 height 8
click at [381, 224] on button "Go to next page" at bounding box center [386, 227] width 13 height 13
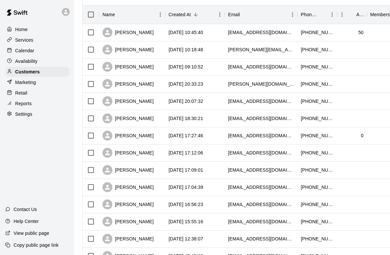
scroll to position [80, 0]
click at [146, 35] on div "[PERSON_NAME]" at bounding box center [132, 32] width 66 height 17
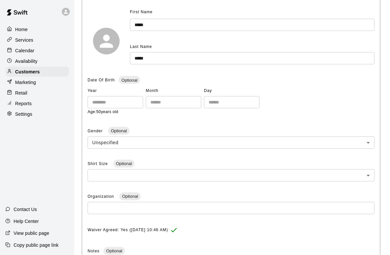
click at [60, 73] on div "Customers" at bounding box center [37, 72] width 64 height 10
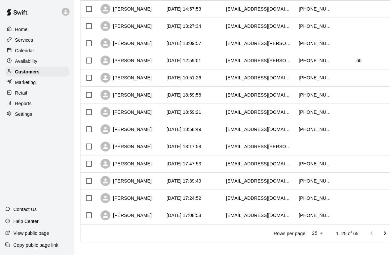
scroll to position [316, 0]
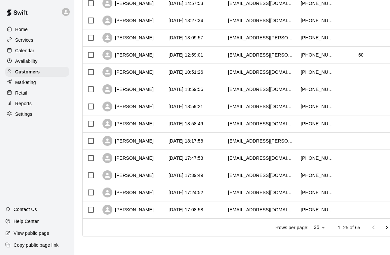
click at [380, 227] on button "Go to next page" at bounding box center [386, 227] width 13 height 13
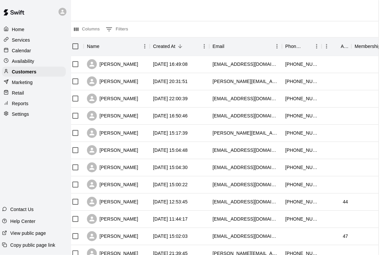
scroll to position [0, 12]
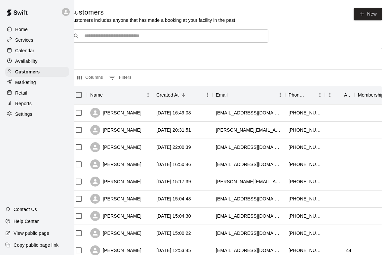
click at [24, 116] on p "Settings" at bounding box center [23, 114] width 17 height 7
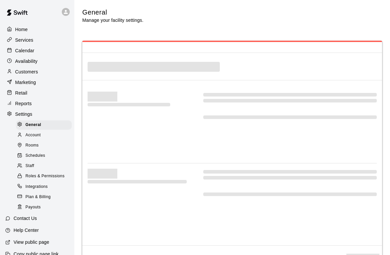
select select "**"
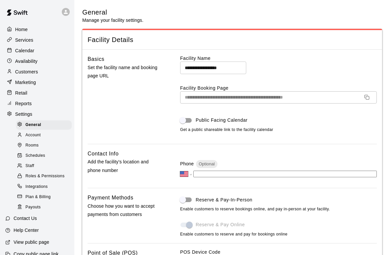
scroll to position [1422, 0]
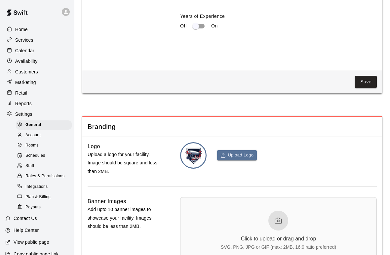
click at [44, 139] on div "Account" at bounding box center [44, 135] width 56 height 9
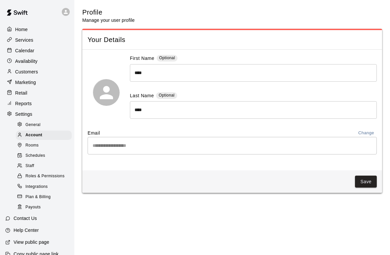
click at [56, 172] on div "Roles & Permissions" at bounding box center [44, 176] width 56 height 9
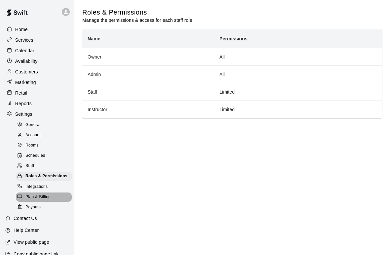
click at [48, 199] on span "Plan & Billing" at bounding box center [37, 197] width 25 height 7
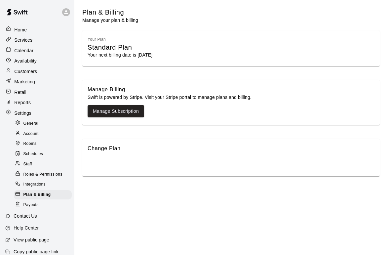
click at [31, 39] on p "Services" at bounding box center [23, 40] width 18 height 7
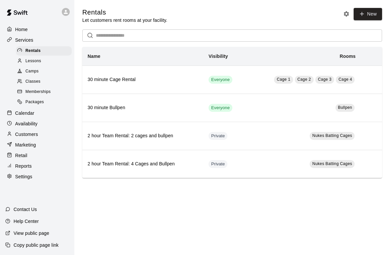
click at [45, 95] on span "Memberships" at bounding box center [37, 92] width 25 height 7
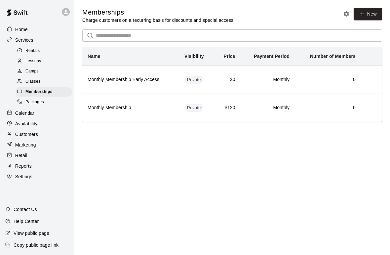
click at [345, 10] on button "Memberships settings" at bounding box center [346, 14] width 10 height 10
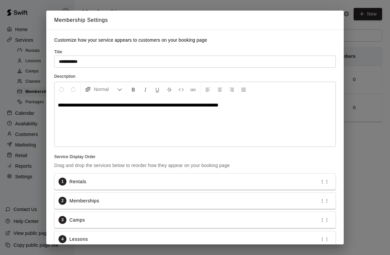
click at [359, 90] on div "**********" at bounding box center [195, 127] width 390 height 255
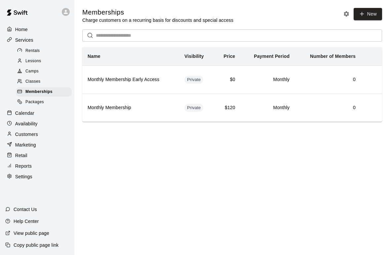
click at [186, 140] on html "Home Services Rentals Lessons Camps Classes Memberships Packages Calendar Avail…" at bounding box center [195, 70] width 390 height 140
click at [35, 115] on div "Calendar" at bounding box center [37, 113] width 64 height 10
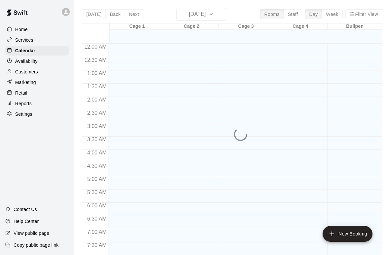
scroll to position [397, 0]
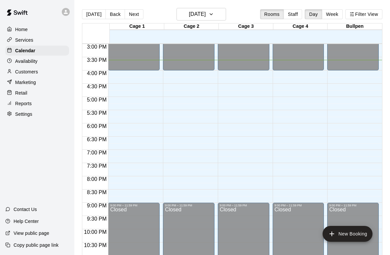
click at [39, 70] on div "Customers" at bounding box center [37, 72] width 64 height 10
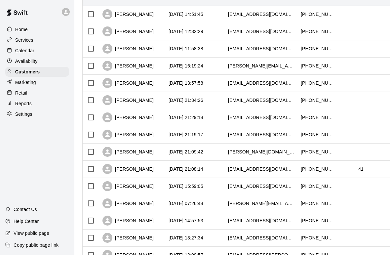
scroll to position [98, 0]
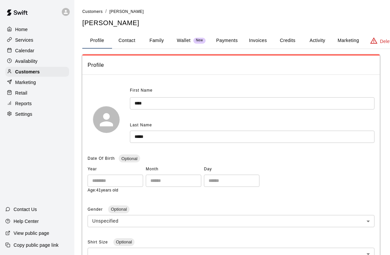
click at [58, 70] on div "Customers" at bounding box center [37, 72] width 64 height 10
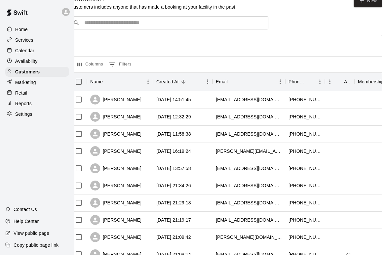
scroll to position [0, 12]
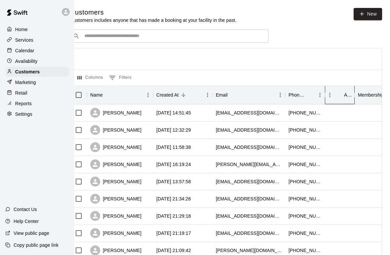
click at [357, 93] on icon "Age" at bounding box center [355, 95] width 8 height 8
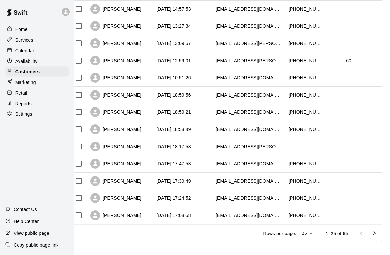
scroll to position [316, 12]
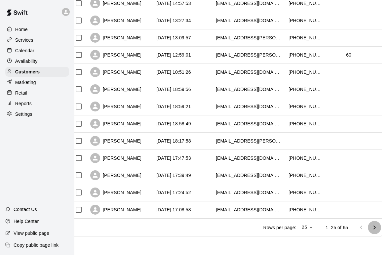
click at [380, 227] on button "Go to next page" at bounding box center [374, 227] width 13 height 13
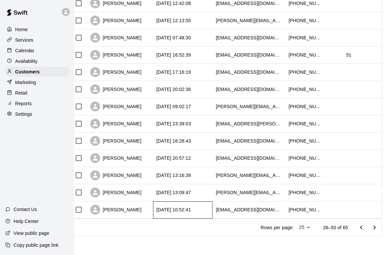
click at [168, 213] on div "[DATE] 10:52:41" at bounding box center [173, 209] width 35 height 7
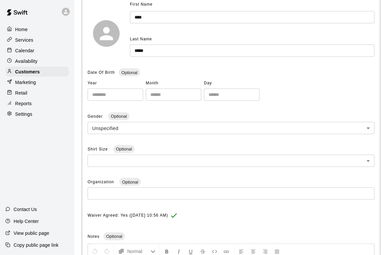
scroll to position [80, 0]
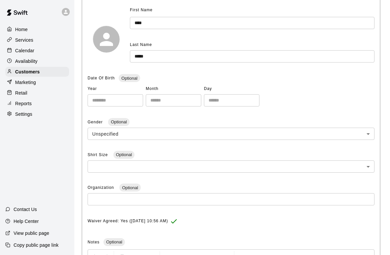
click at [66, 75] on div "Customers" at bounding box center [37, 72] width 64 height 10
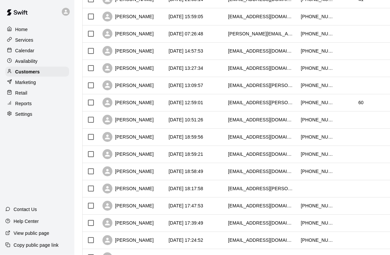
scroll to position [316, 0]
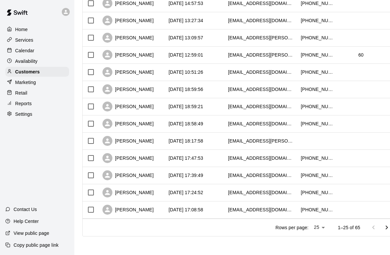
click at [387, 228] on icon "Go to next page" at bounding box center [387, 227] width 2 height 4
click at [387, 229] on icon "Go to next page" at bounding box center [387, 227] width 8 height 8
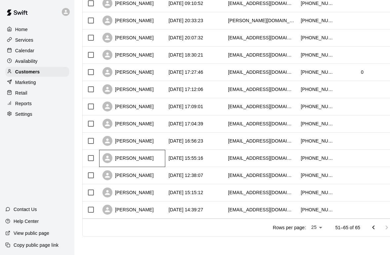
click at [162, 157] on div "[PERSON_NAME]" at bounding box center [132, 158] width 66 height 17
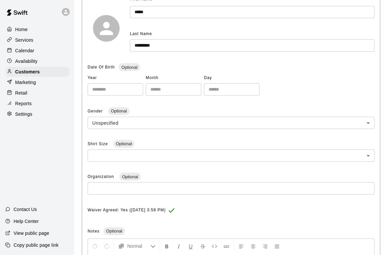
scroll to position [90, 0]
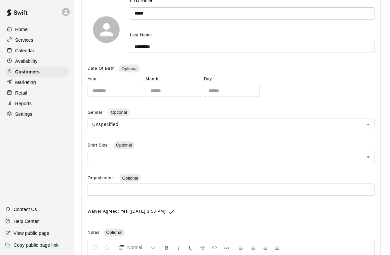
click at [67, 73] on div "Customers" at bounding box center [37, 72] width 64 height 10
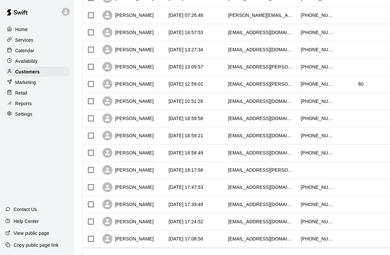
scroll to position [316, 0]
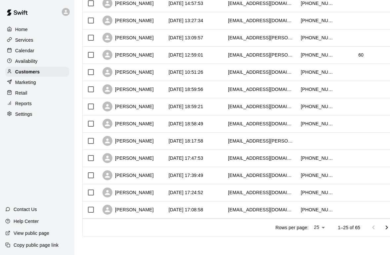
click at [382, 228] on button "Go to next page" at bounding box center [386, 227] width 13 height 13
click at [389, 228] on icon "Go to next page" at bounding box center [387, 227] width 8 height 8
click at [386, 225] on div at bounding box center [380, 227] width 26 height 13
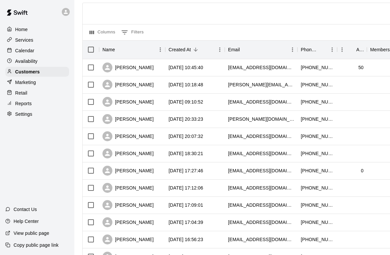
scroll to position [45, 0]
click at [195, 68] on div "[DATE] 10:45:40" at bounding box center [186, 67] width 35 height 7
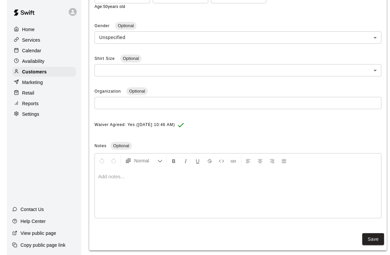
scroll to position [189, 0]
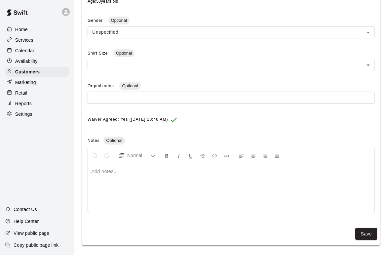
click at [50, 70] on div "Customers" at bounding box center [37, 72] width 64 height 10
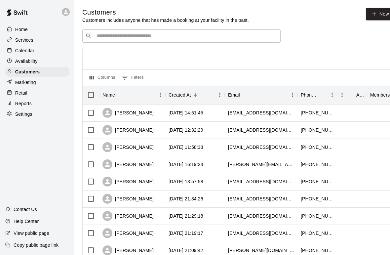
click at [40, 63] on div "Availability" at bounding box center [37, 61] width 64 height 10
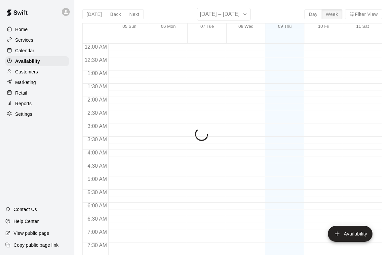
scroll to position [414, 0]
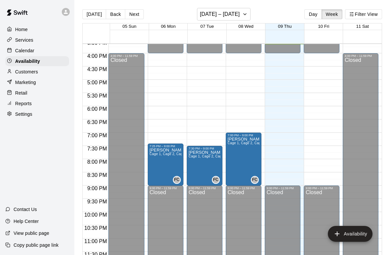
click at [26, 44] on div "Services" at bounding box center [37, 40] width 64 height 10
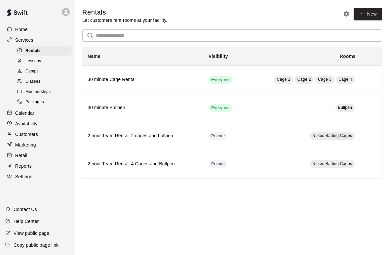
click at [43, 63] on div "Lessons" at bounding box center [44, 61] width 56 height 9
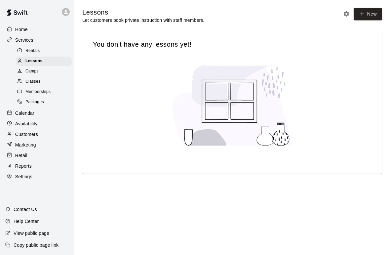
click at [41, 76] on div "Camps" at bounding box center [44, 71] width 56 height 9
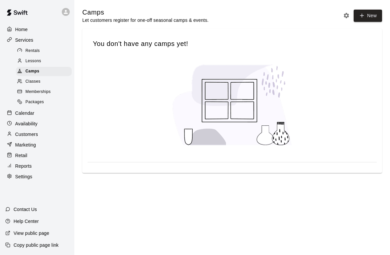
click at [32, 115] on p "Calendar" at bounding box center [24, 113] width 19 height 7
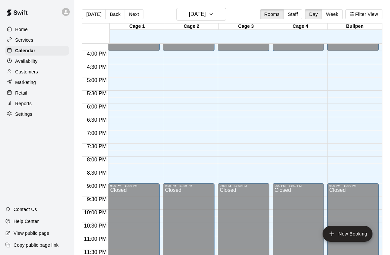
scroll to position [416, 0]
